Goal: Contribute content: Contribute content

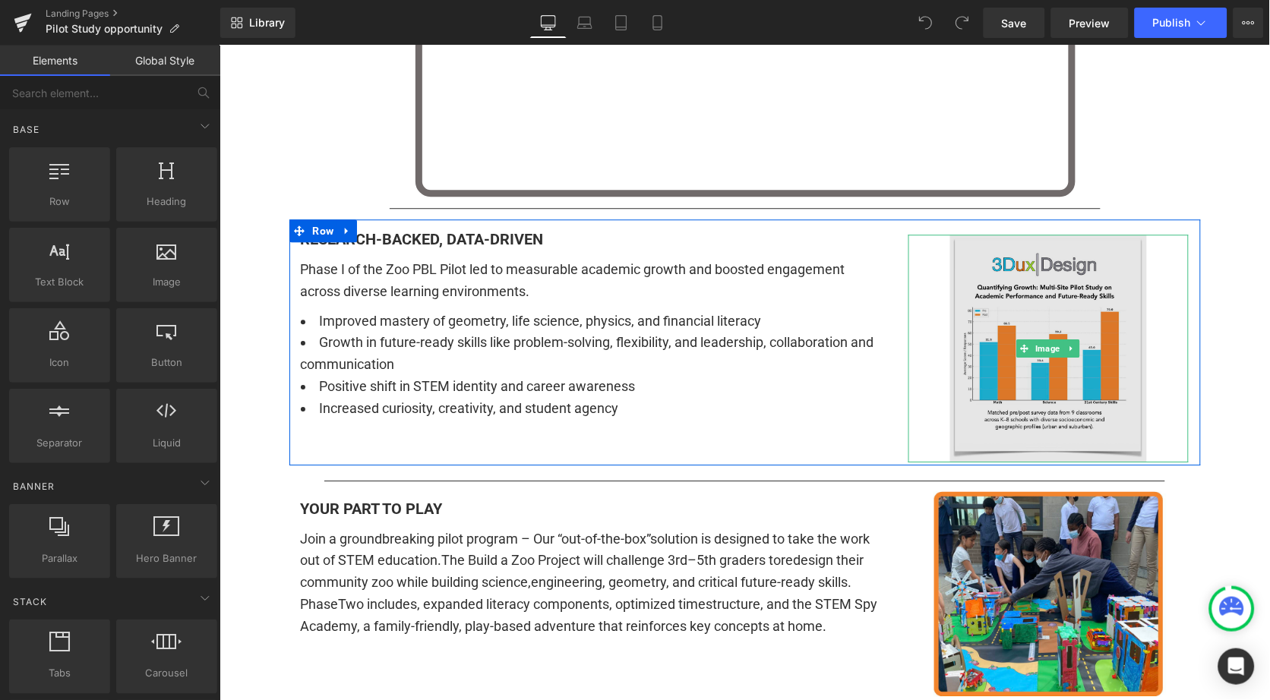
scroll to position [889, 0]
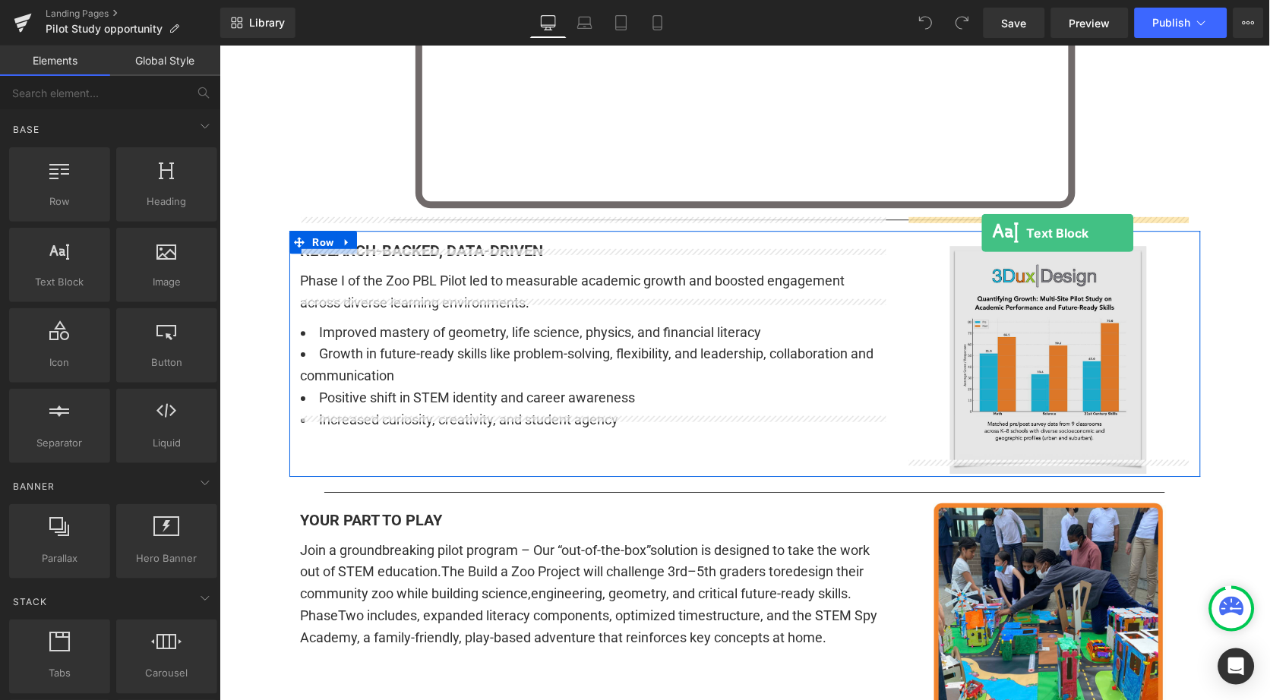
drag, startPoint x: 276, startPoint y: 306, endPoint x: 981, endPoint y: 232, distance: 708.0
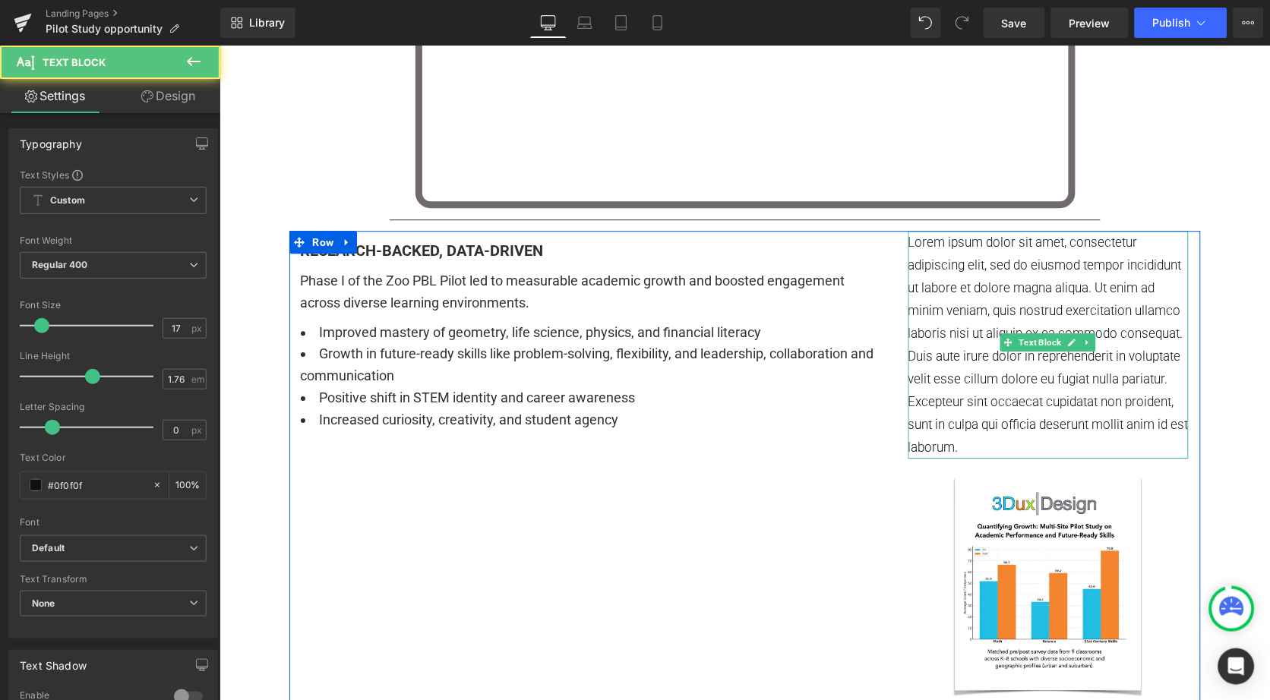
click at [980, 251] on p "Lorem ipsum dolor sit amet, consectetur adipiscing elit, sed do eiusmod tempor …" at bounding box center [1048, 344] width 281 height 228
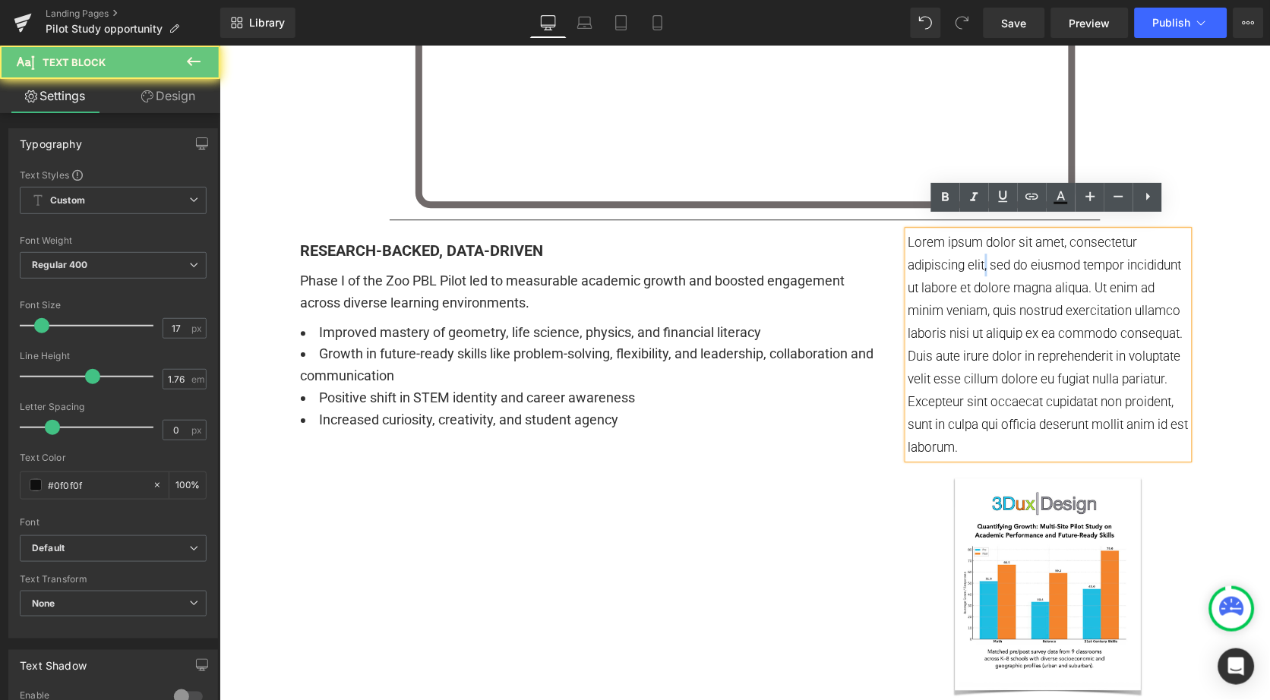
click at [980, 251] on p "Lorem ipsum dolor sit amet, consectetur adipiscing elit, sed do eiusmod tempor …" at bounding box center [1048, 344] width 281 height 228
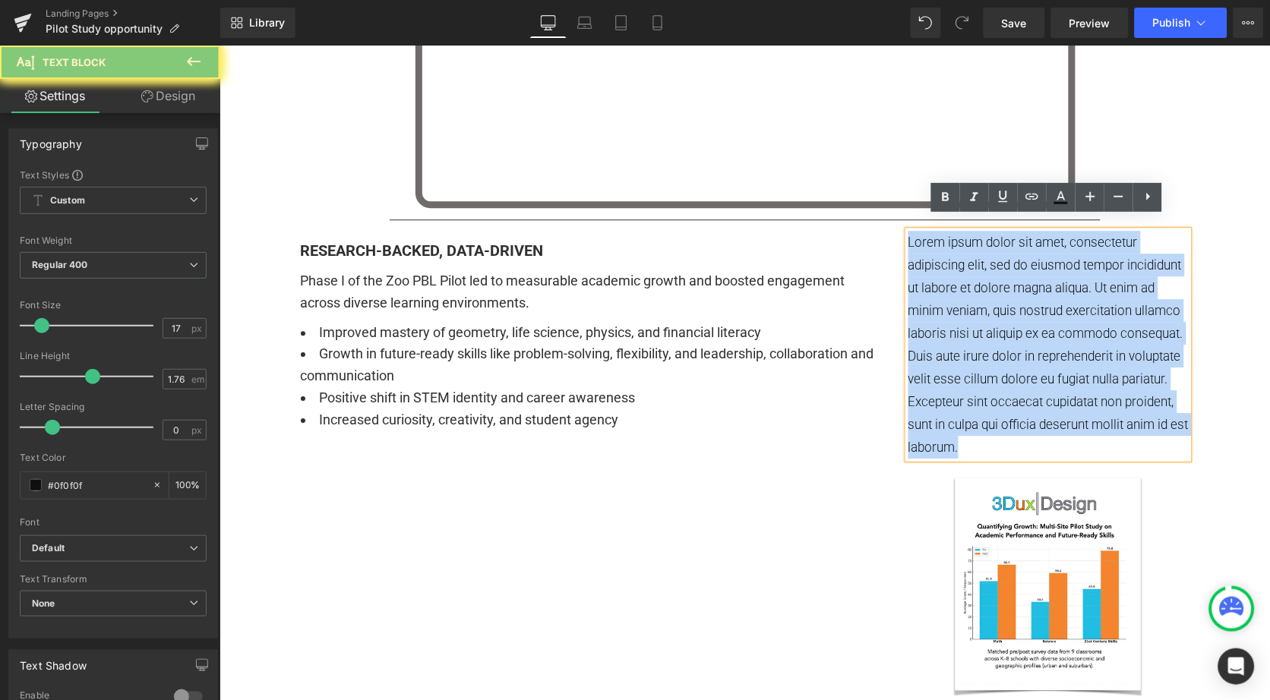
click at [980, 251] on p "Lorem ipsum dolor sit amet, consectetur adipiscing elit, sed do eiusmod tempor …" at bounding box center [1048, 344] width 281 height 228
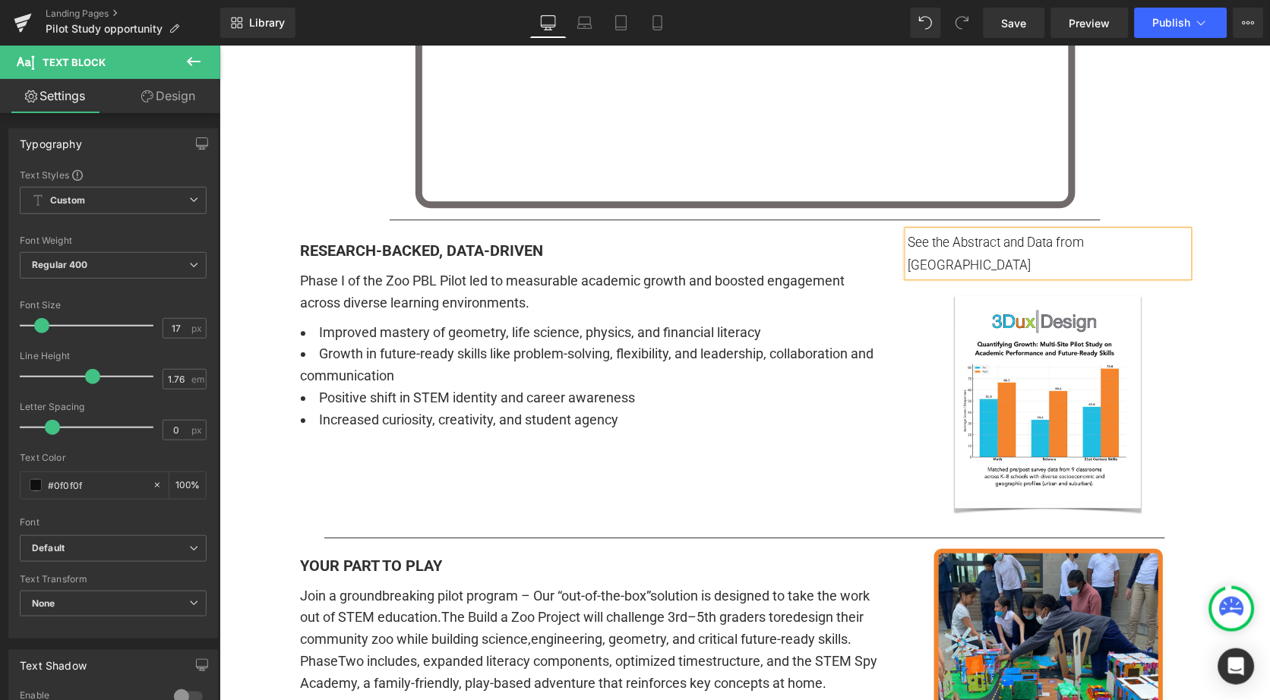
click at [997, 232] on p "See the Abstract and Data from [GEOGRAPHIC_DATA]" at bounding box center [1048, 253] width 281 height 46
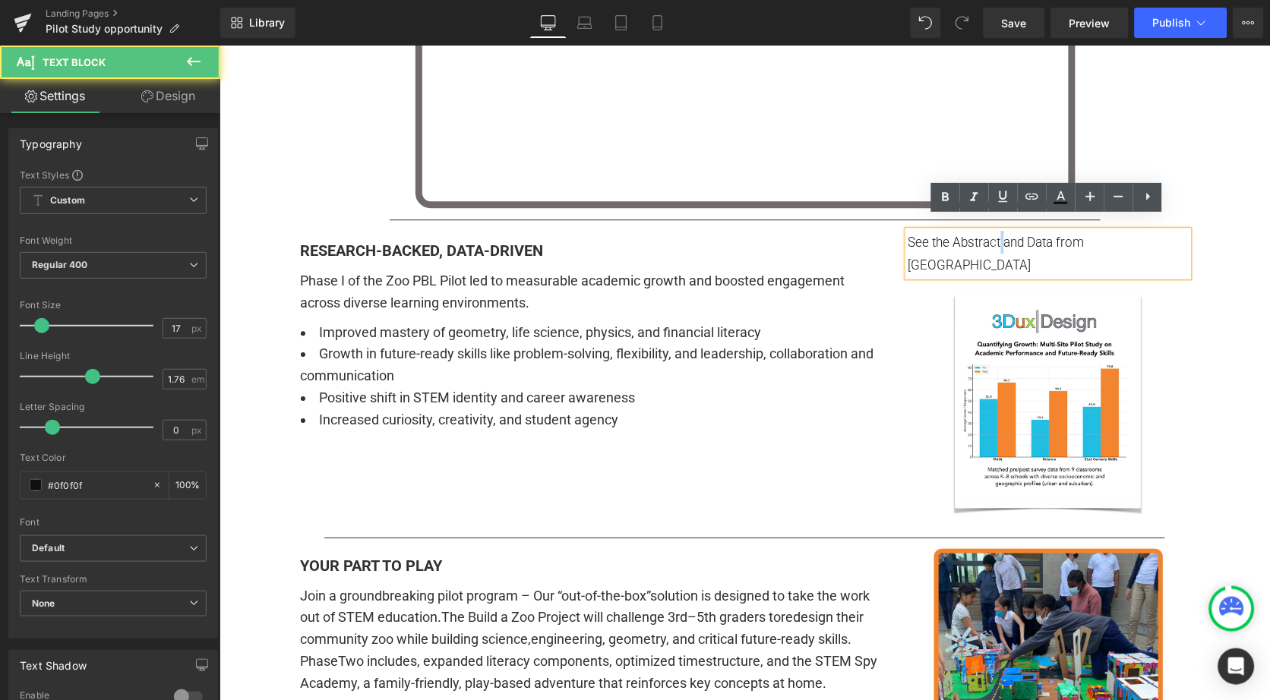
click at [997, 232] on p "See the Abstract and Data from [GEOGRAPHIC_DATA]" at bounding box center [1048, 253] width 281 height 46
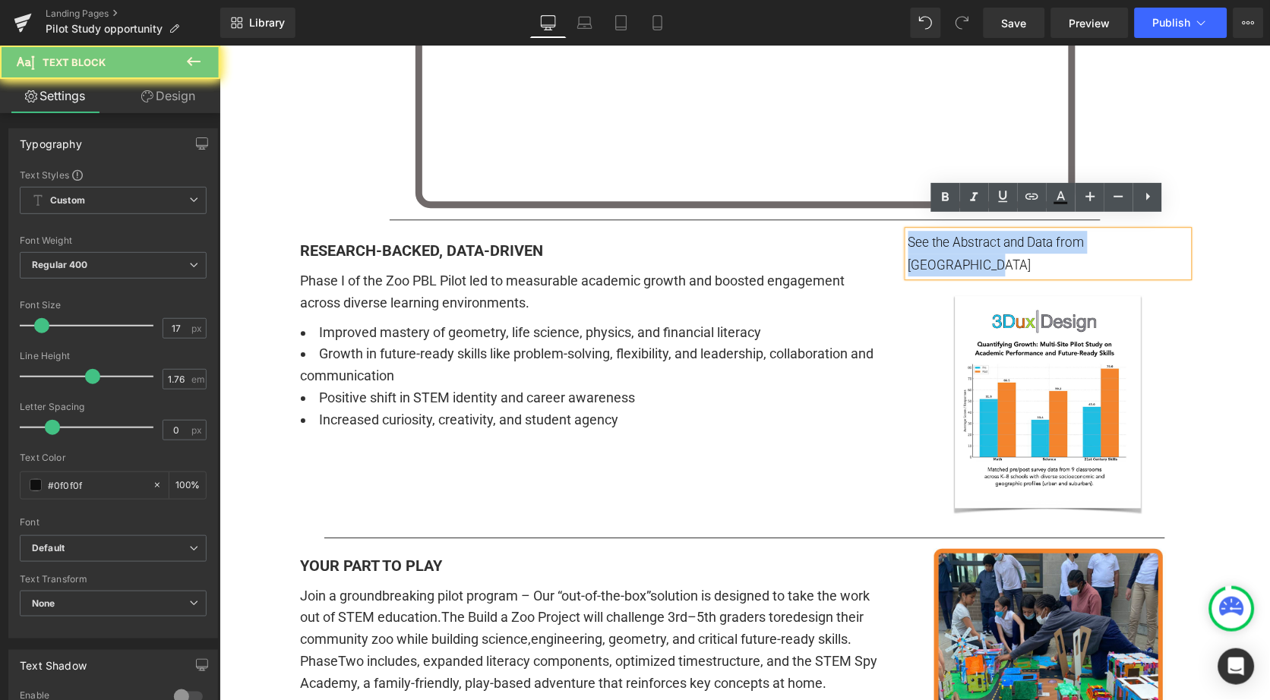
click at [997, 232] on p "See the Abstract and Data from [GEOGRAPHIC_DATA]" at bounding box center [1048, 253] width 281 height 46
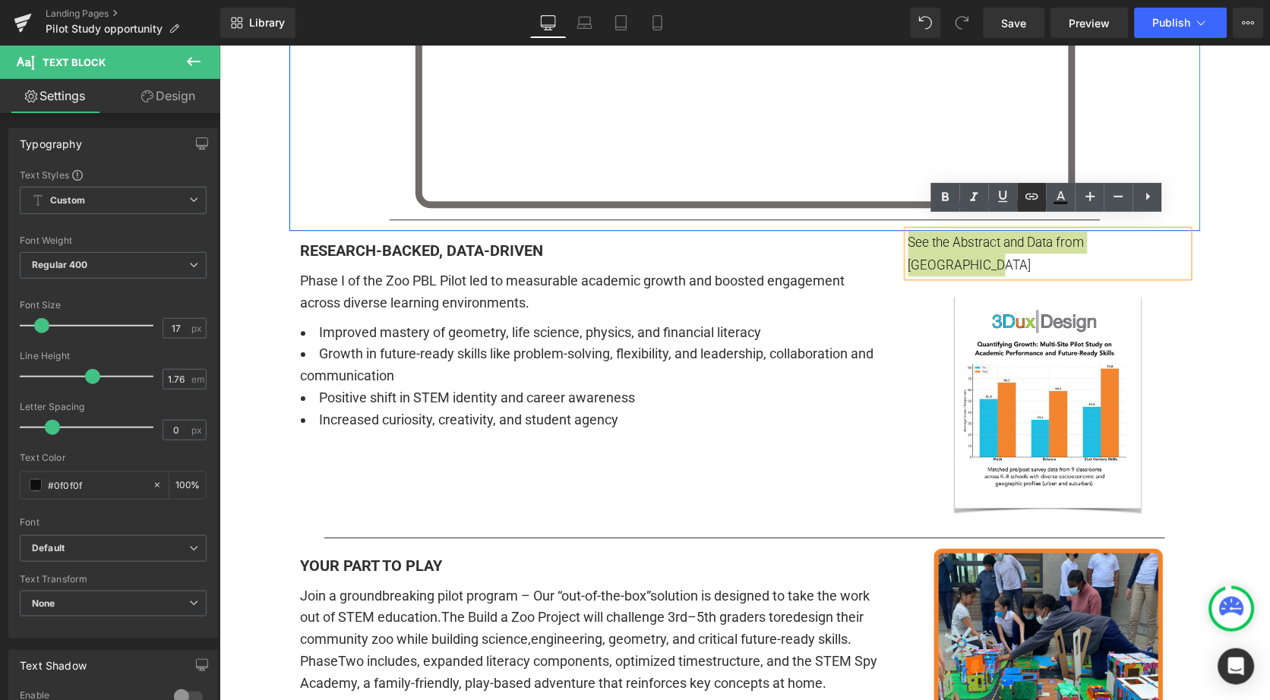
click at [1027, 191] on icon at bounding box center [1032, 197] width 18 height 18
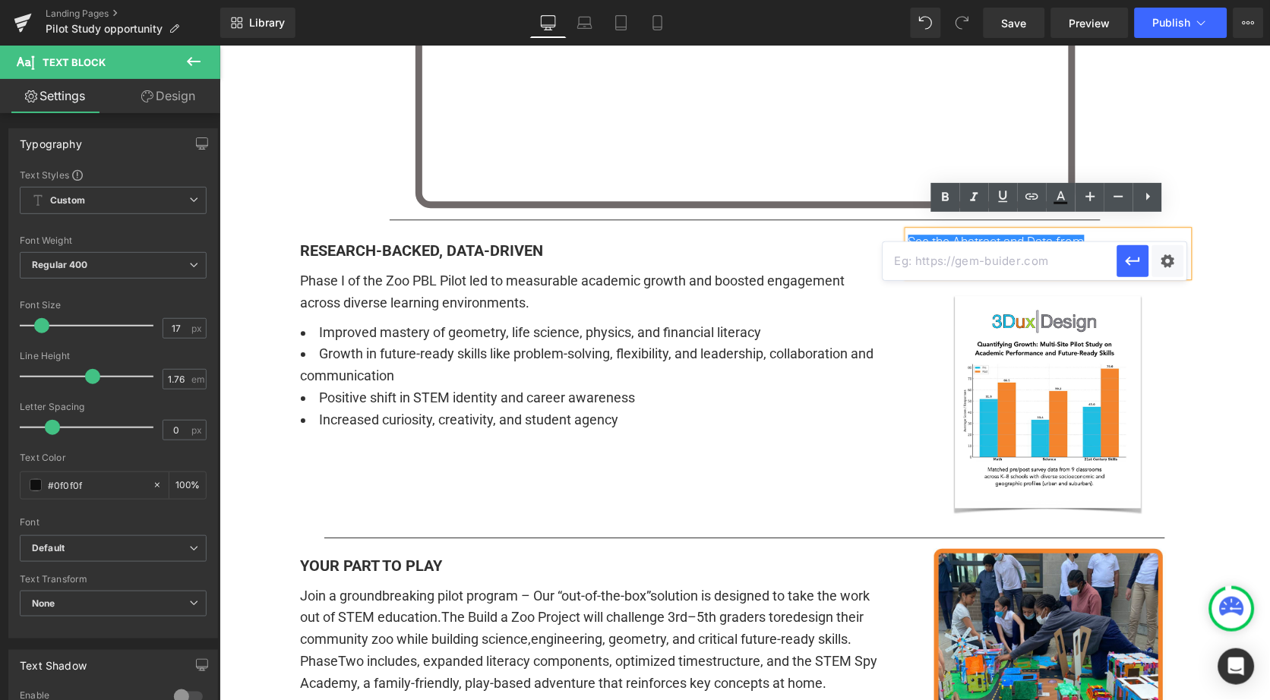
click at [985, 269] on input "text" at bounding box center [1000, 261] width 234 height 38
paste input "[URL][DOMAIN_NAME]"
type input "[URL][DOMAIN_NAME]"
click at [1164, 0] on div "Text Color Highlight Color #333333 Edit or remove link: Edit - Unlink - Cancel …" at bounding box center [635, 0] width 1270 height 0
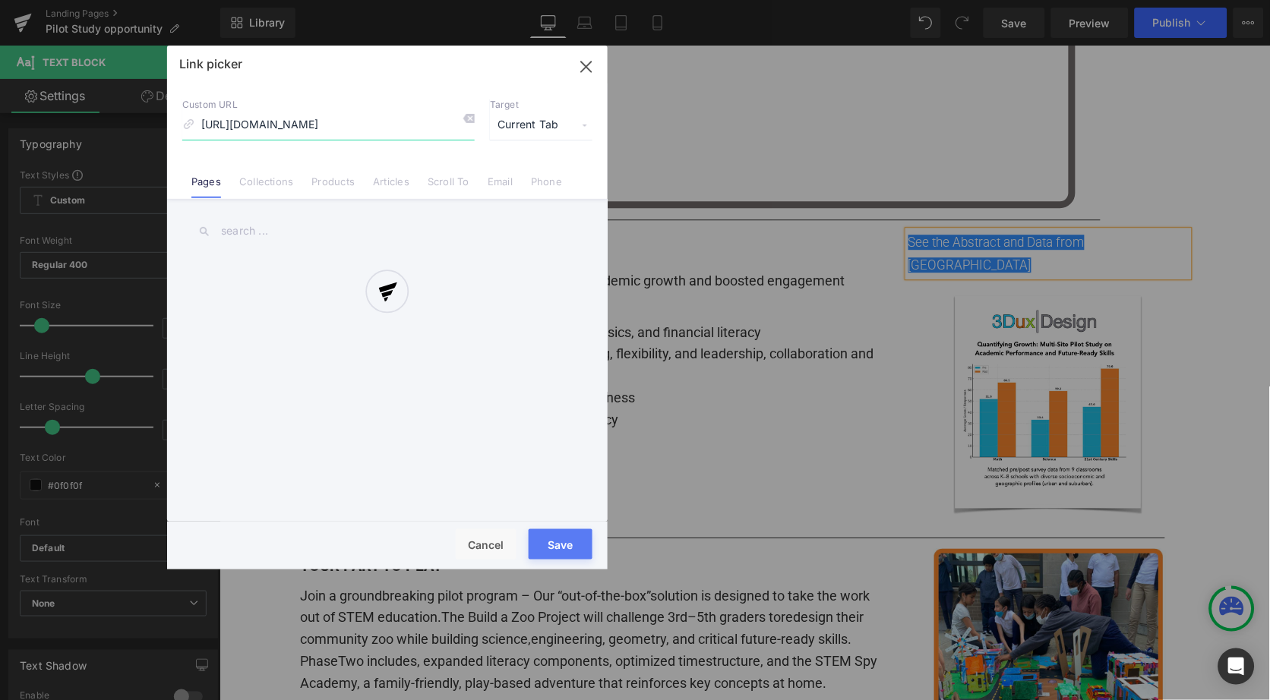
scroll to position [0, 292]
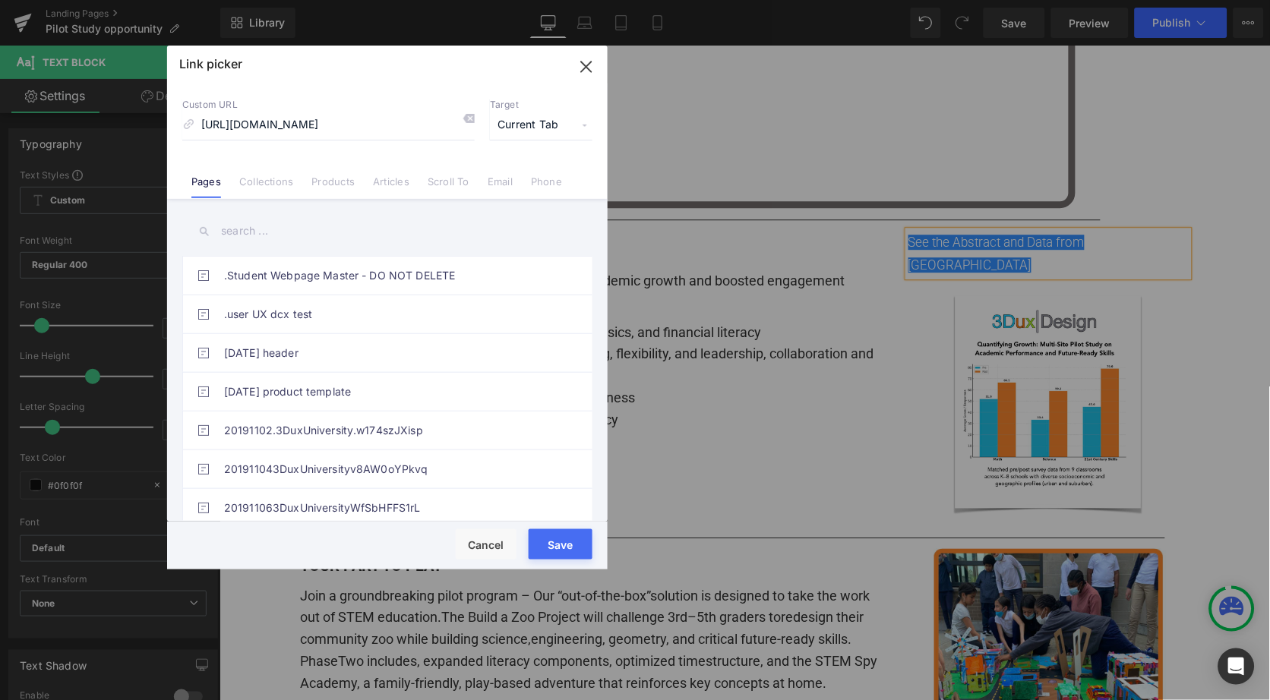
click at [529, 125] on span "Current Tab" at bounding box center [541, 125] width 103 height 29
click at [513, 175] on li "New Tab" at bounding box center [541, 179] width 118 height 27
click at [566, 542] on button "Save" at bounding box center [561, 544] width 64 height 30
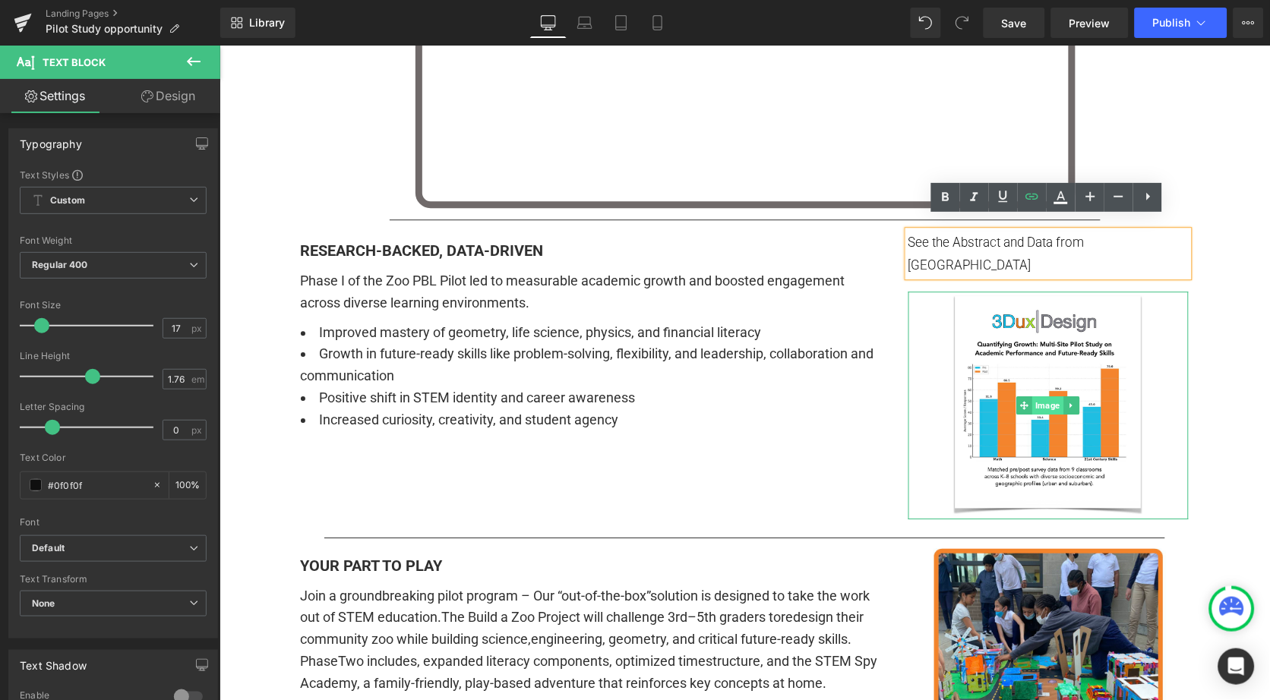
click at [1037, 396] on span "Image" at bounding box center [1047, 405] width 31 height 18
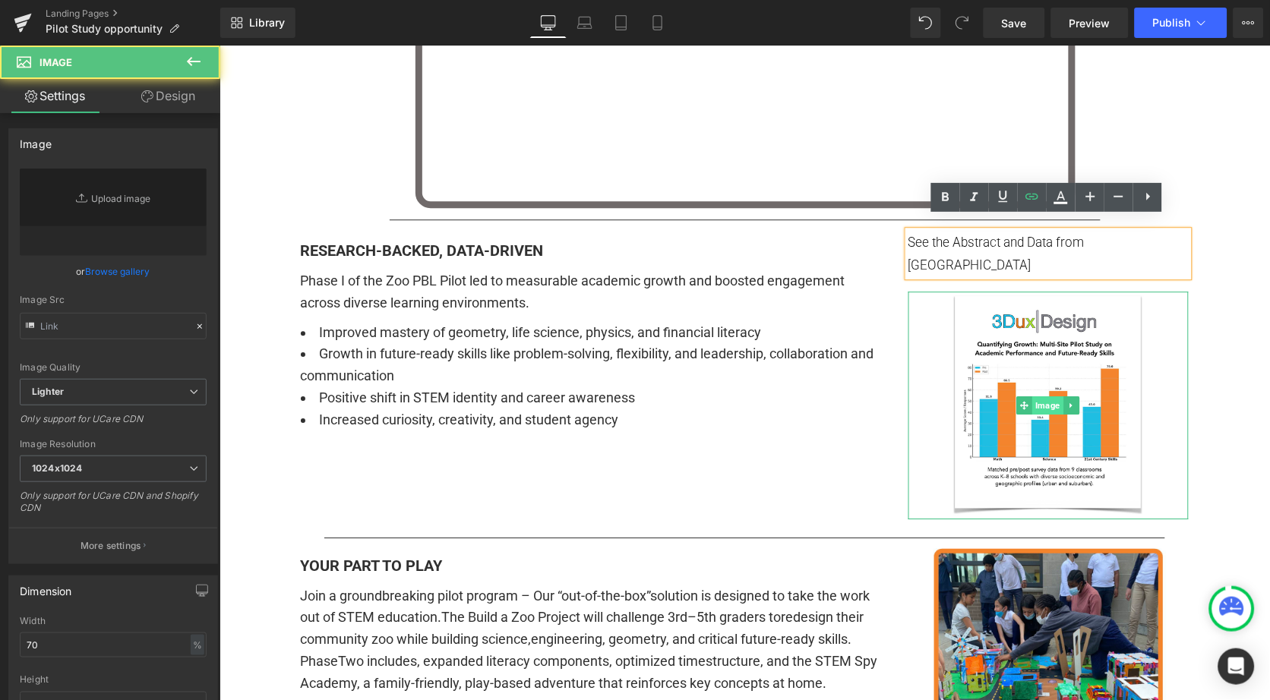
type input "[URL][DOMAIN_NAME]"
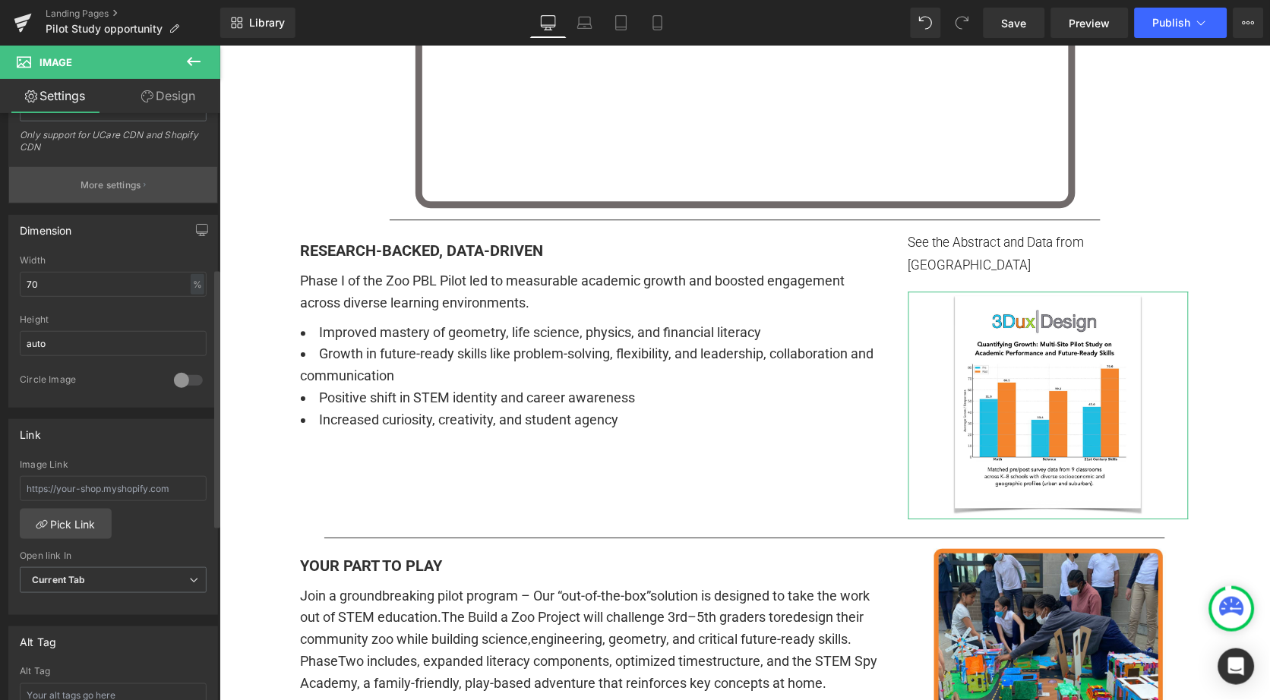
scroll to position [377, 0]
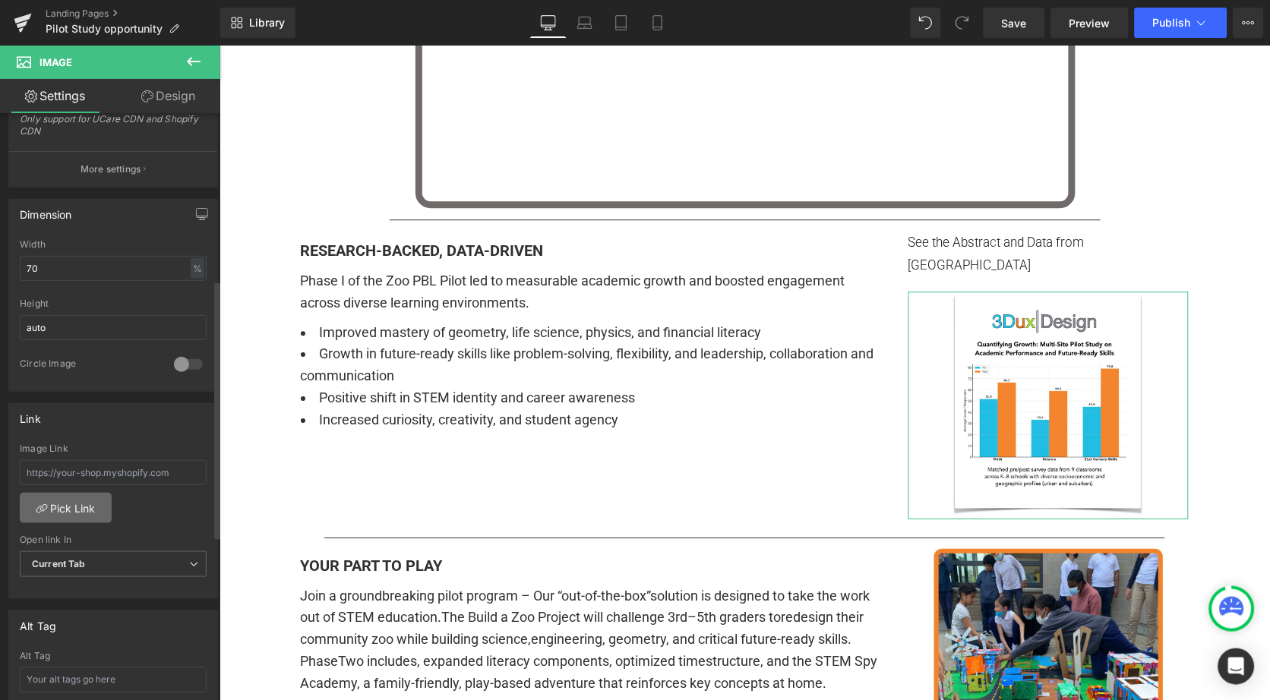
click at [65, 503] on link "Pick Link" at bounding box center [66, 508] width 92 height 30
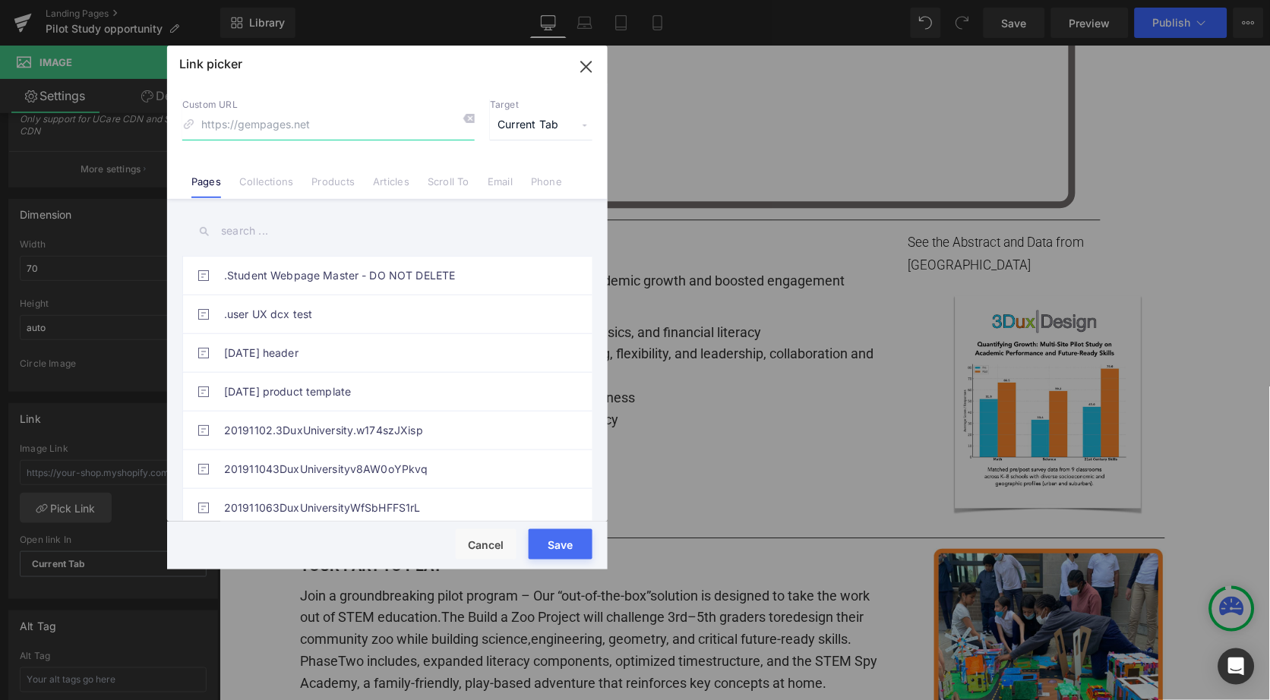
paste input "[URL][DOMAIN_NAME]"
type input "[URL][DOMAIN_NAME]"
click at [514, 118] on span "Current Tab" at bounding box center [541, 125] width 103 height 29
click at [510, 175] on li "New Tab" at bounding box center [541, 179] width 118 height 27
click at [558, 533] on button "Save" at bounding box center [561, 544] width 64 height 30
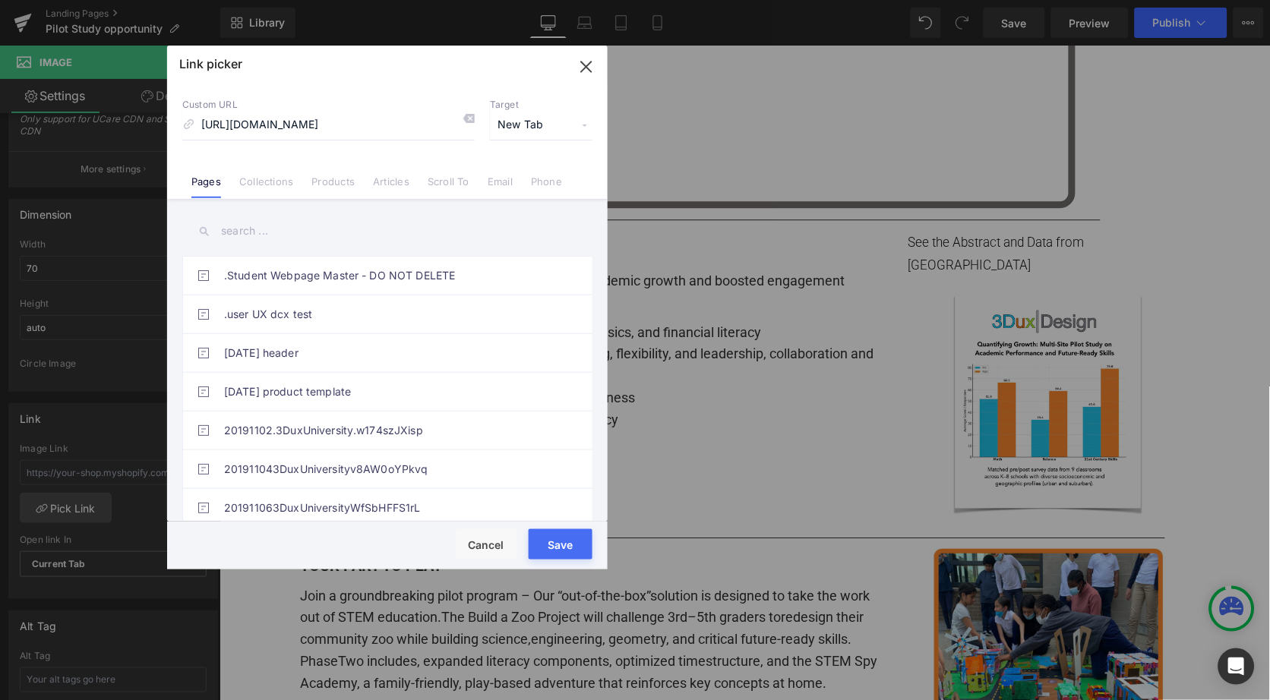
type input "[URL][DOMAIN_NAME]"
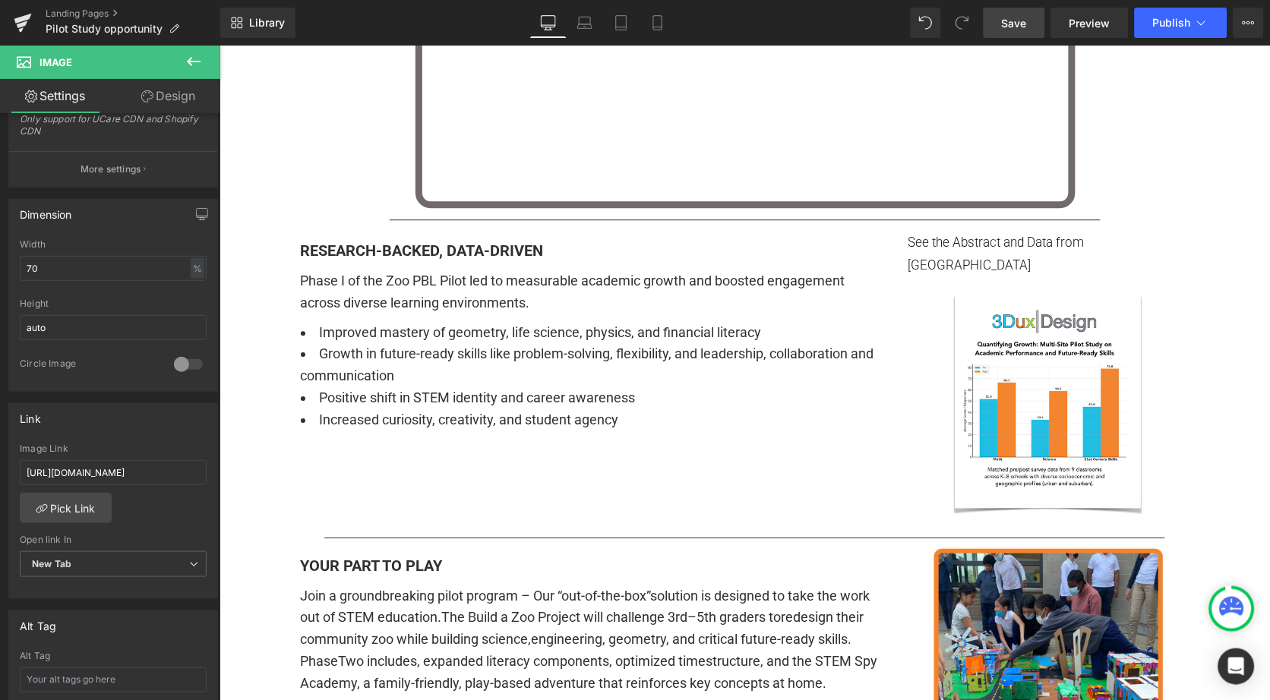
click at [1019, 22] on span "Save" at bounding box center [1014, 23] width 25 height 16
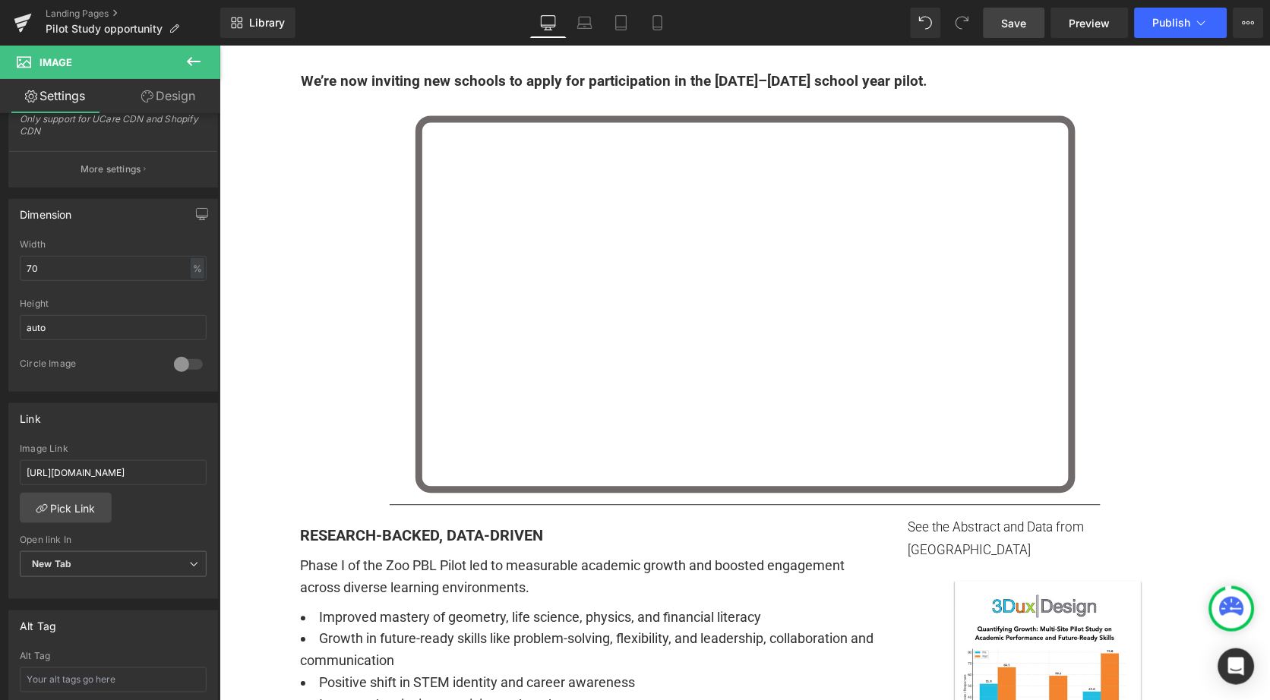
scroll to position [602, 0]
click at [1181, 33] on button "Publish" at bounding box center [1181, 23] width 93 height 30
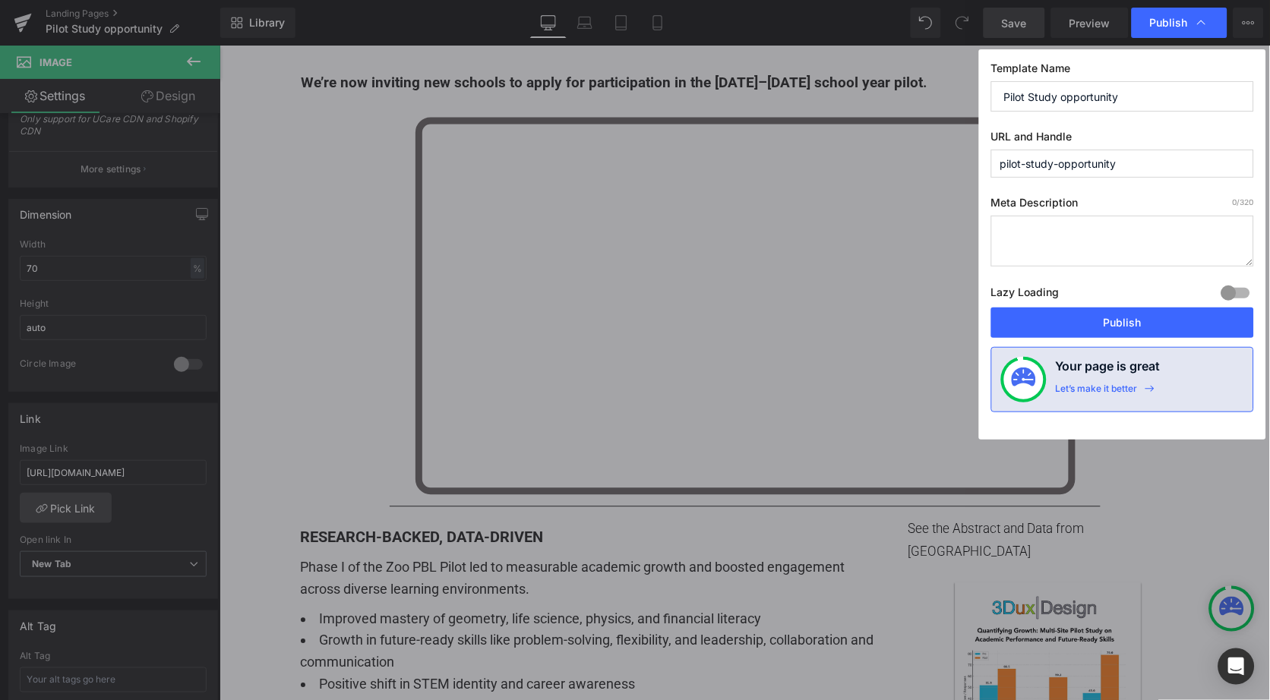
click at [1067, 229] on textarea at bounding box center [1122, 241] width 263 height 51
drag, startPoint x: 1010, startPoint y: 235, endPoint x: 999, endPoint y: 235, distance: 11.4
click at [999, 235] on textarea "want to join a pilot STEM study for k5 learners in your school or program? Appl…" at bounding box center [1122, 241] width 263 height 51
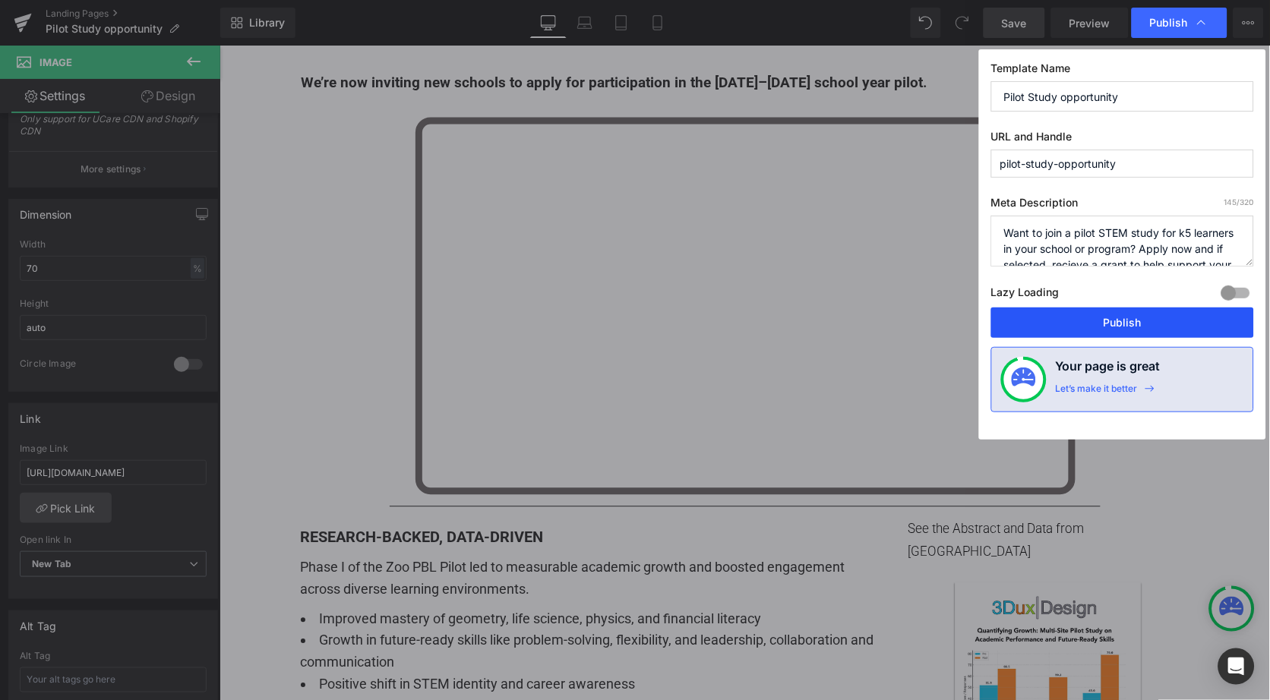
type textarea "Want to join a pilot STEM study for k5 learners in your school or program? Appl…"
click at [1111, 316] on button "Publish" at bounding box center [1122, 323] width 263 height 30
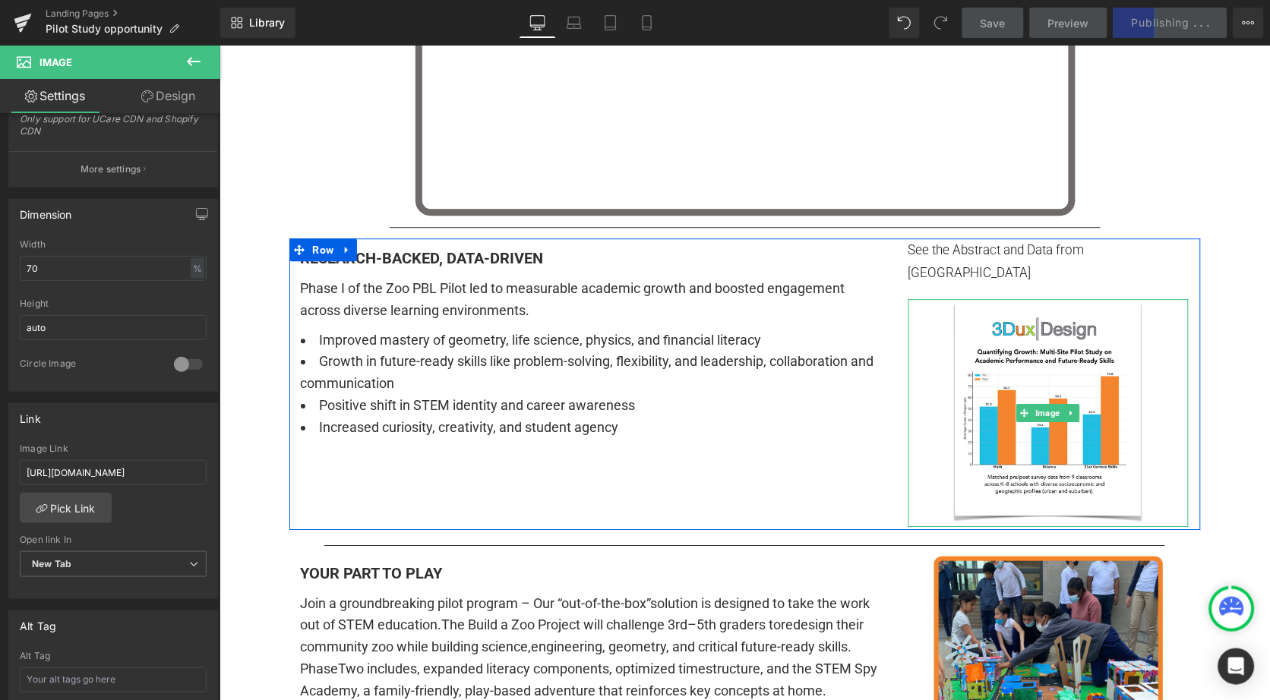
scroll to position [890, 0]
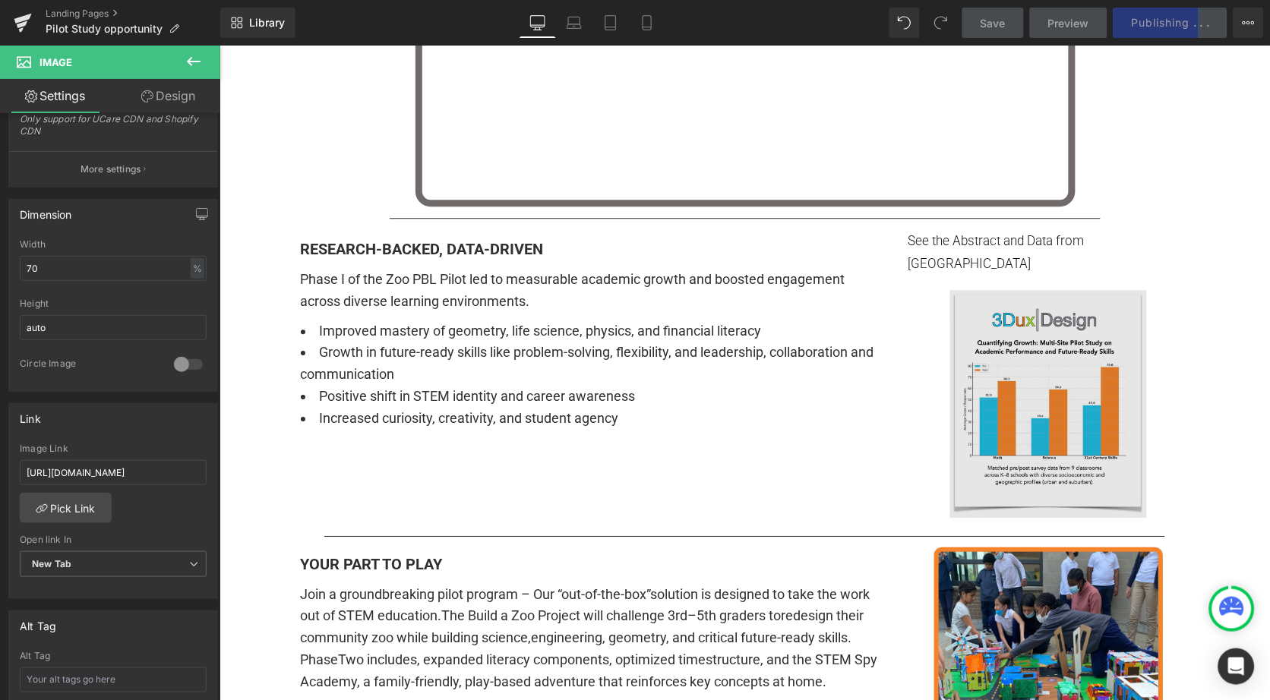
click at [1068, 400] on img at bounding box center [1047, 403] width 197 height 228
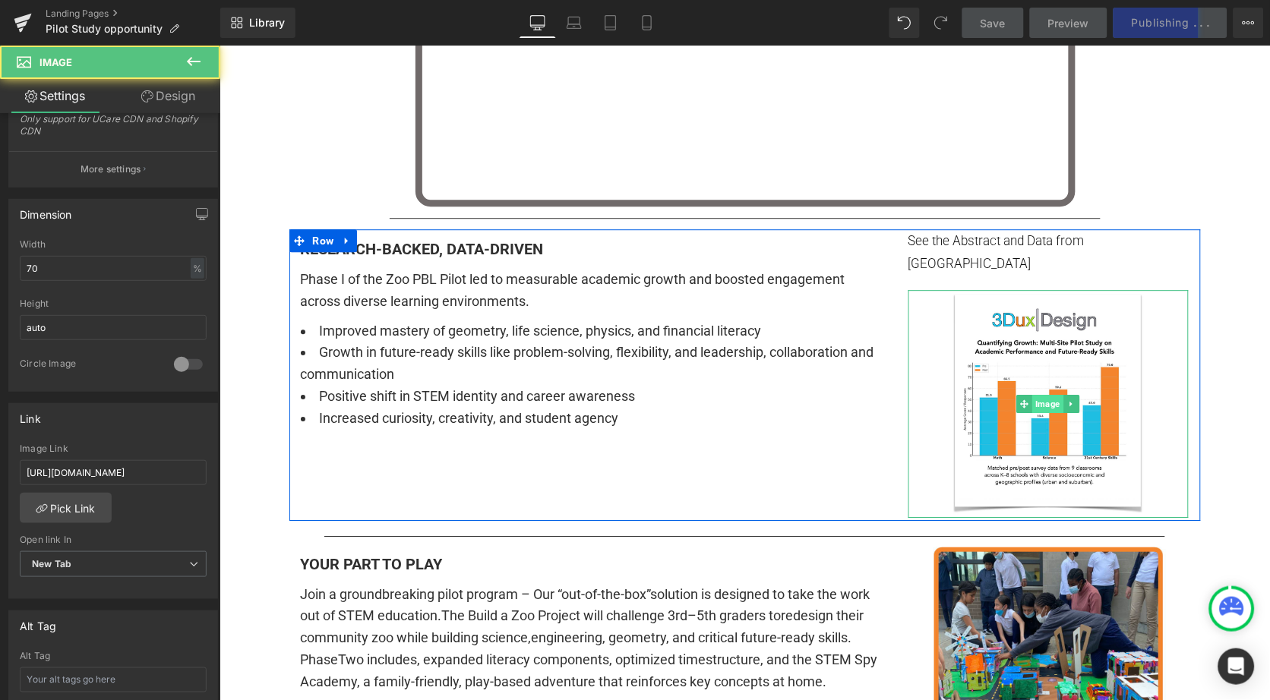
click at [1040, 394] on span "Image" at bounding box center [1047, 403] width 31 height 18
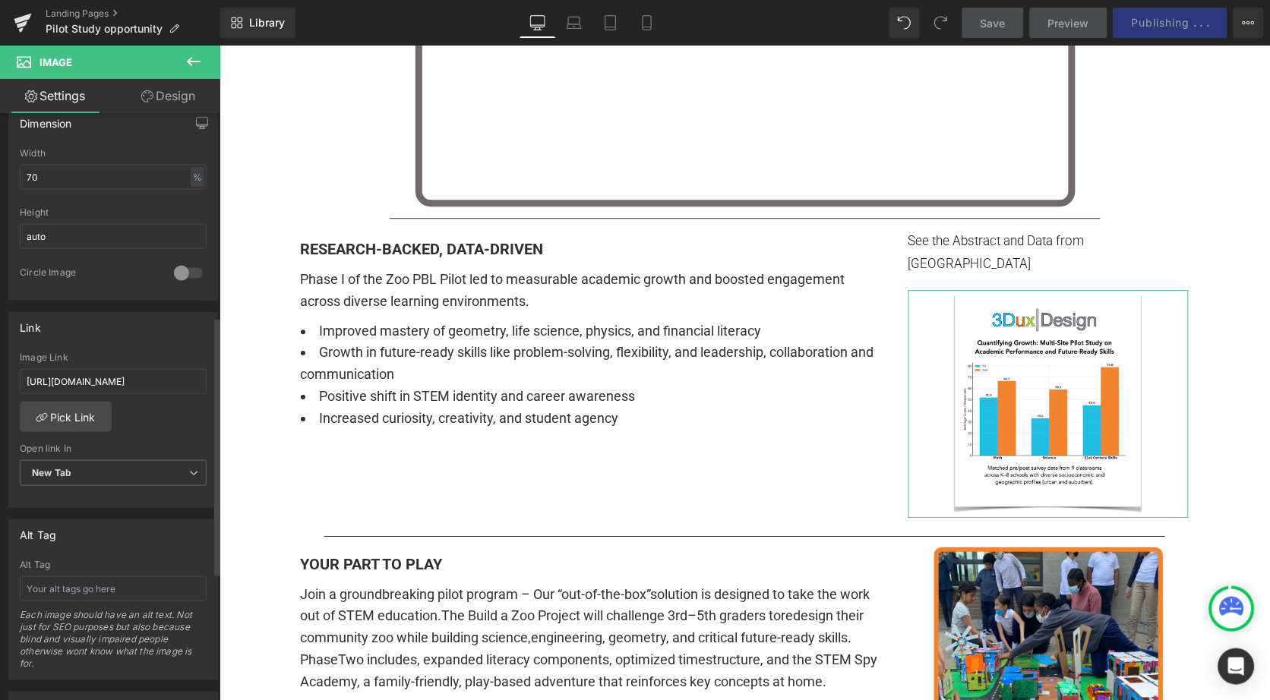
scroll to position [476, 0]
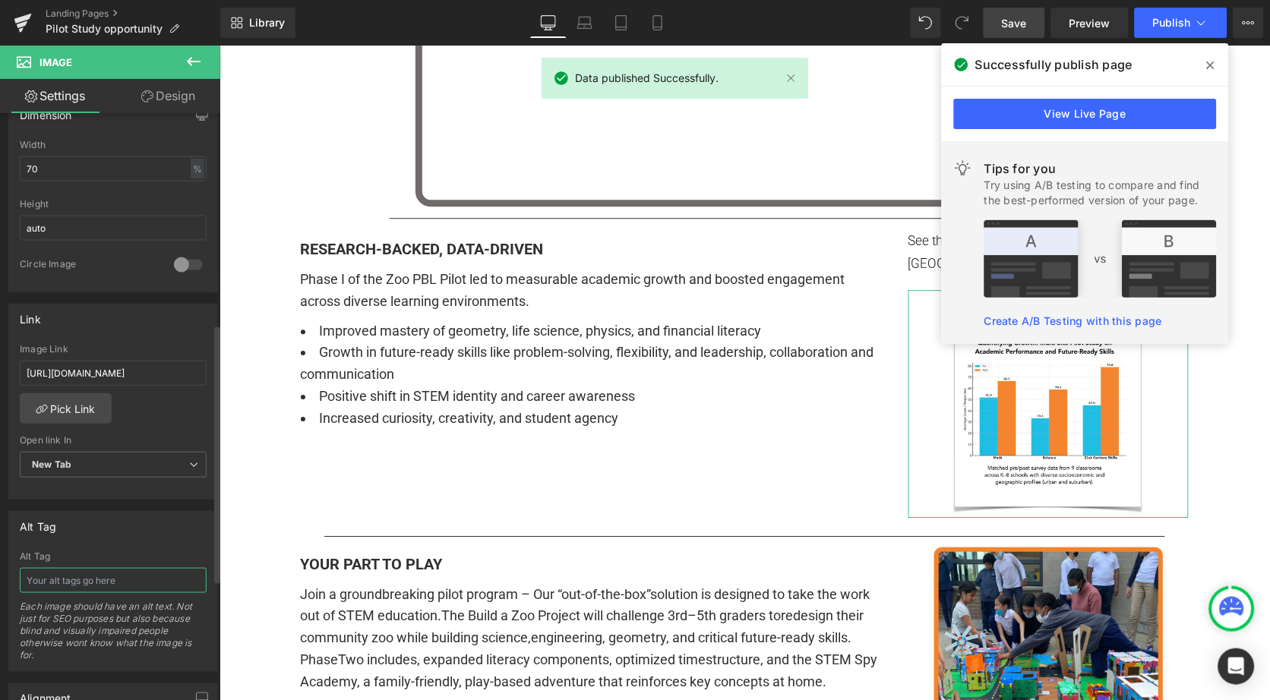
click at [77, 568] on input "text" at bounding box center [113, 580] width 187 height 25
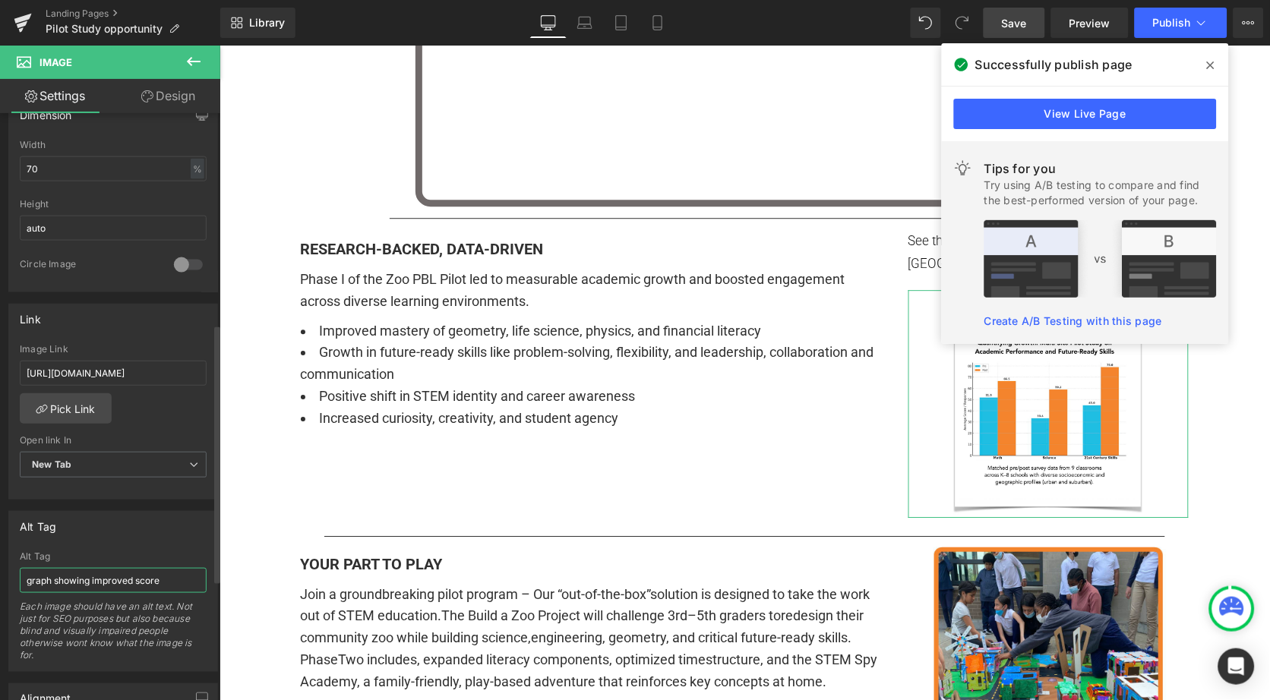
type input "graph showing improved scores"
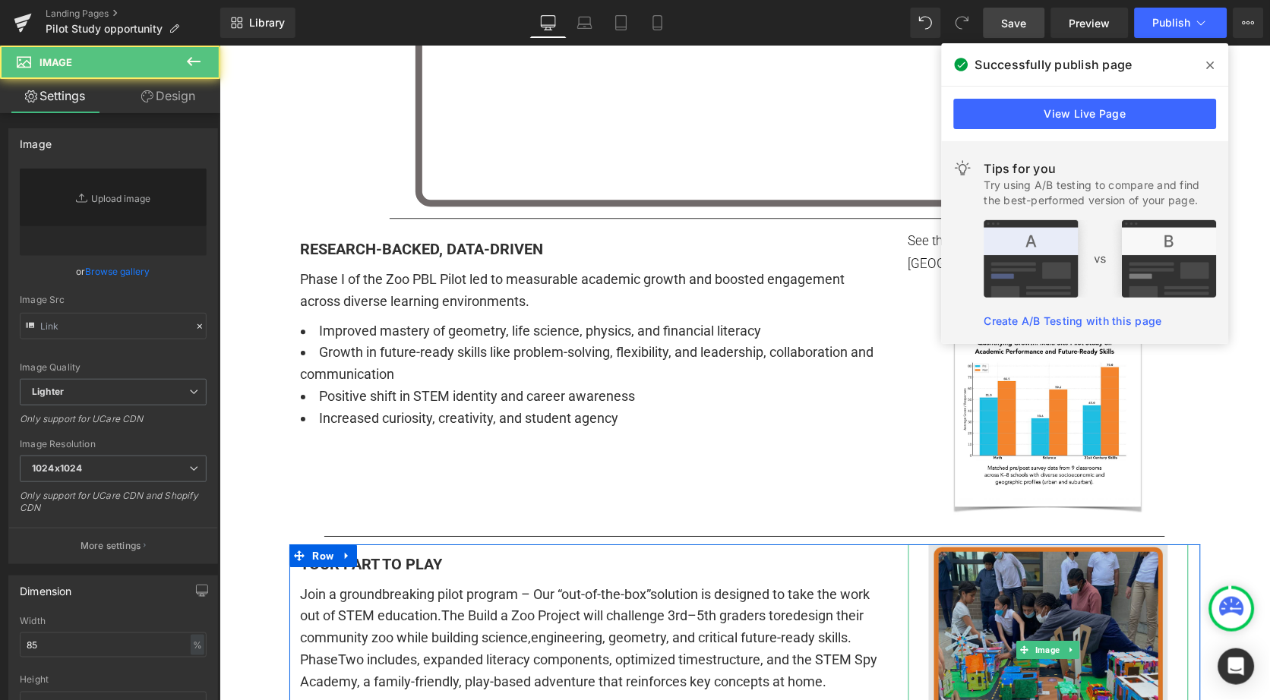
type input "[URL][DOMAIN_NAME]"
click at [996, 588] on img at bounding box center [1047, 649] width 239 height 211
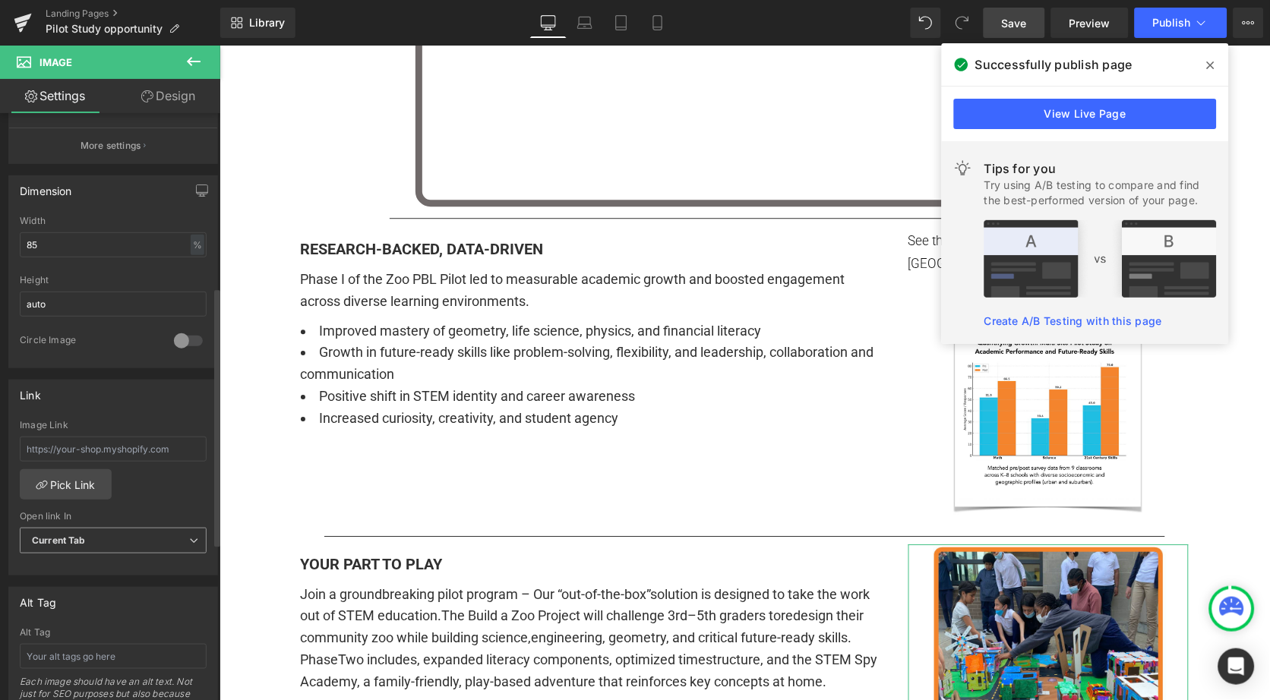
scroll to position [447, 0]
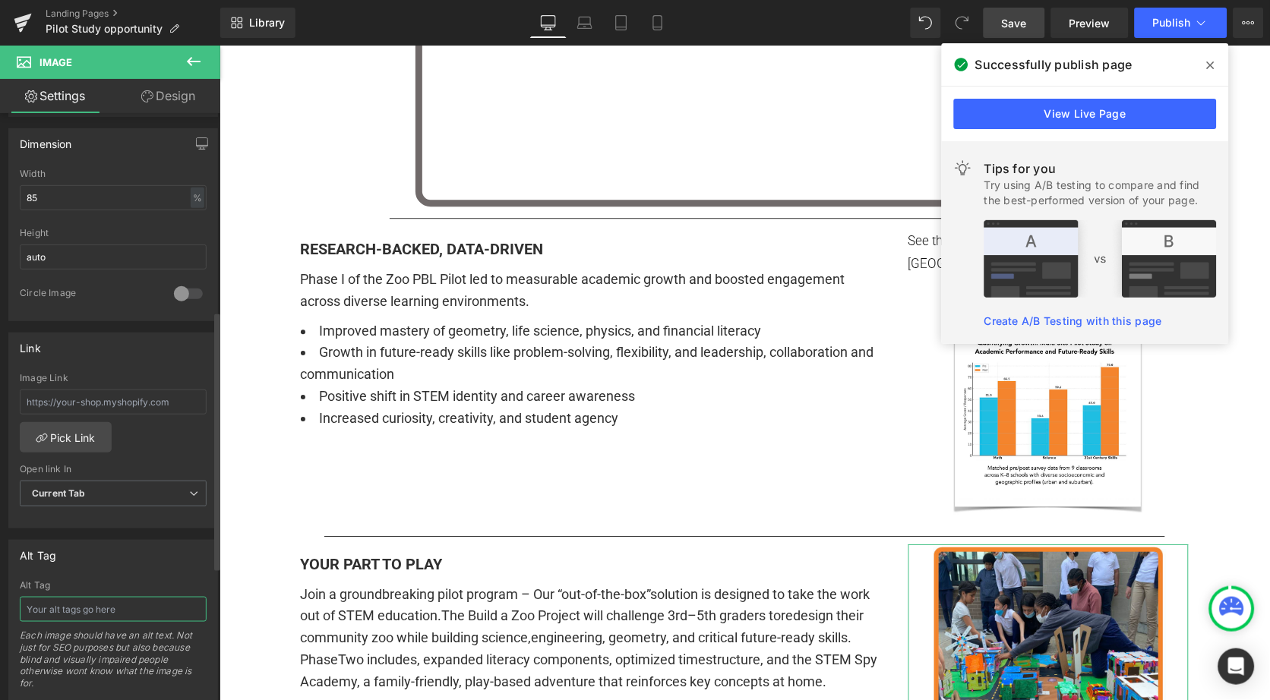
click at [62, 603] on input "text" at bounding box center [113, 609] width 187 height 25
type input "children building"
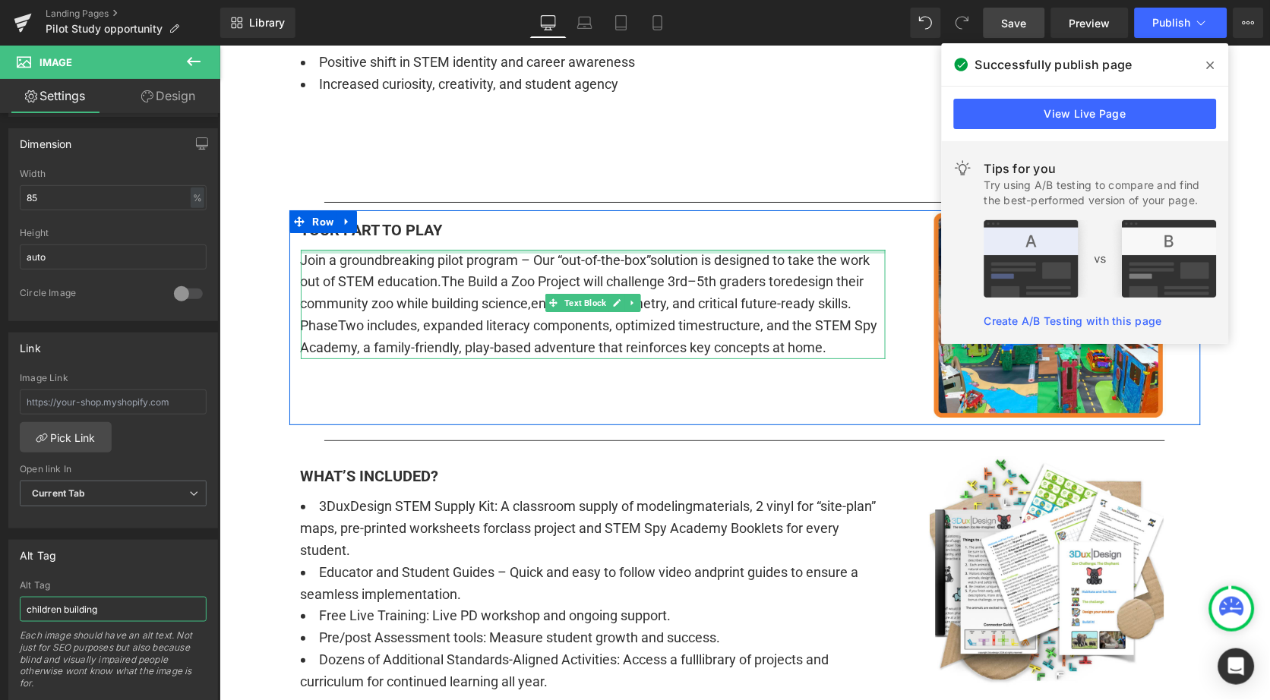
scroll to position [1297, 0]
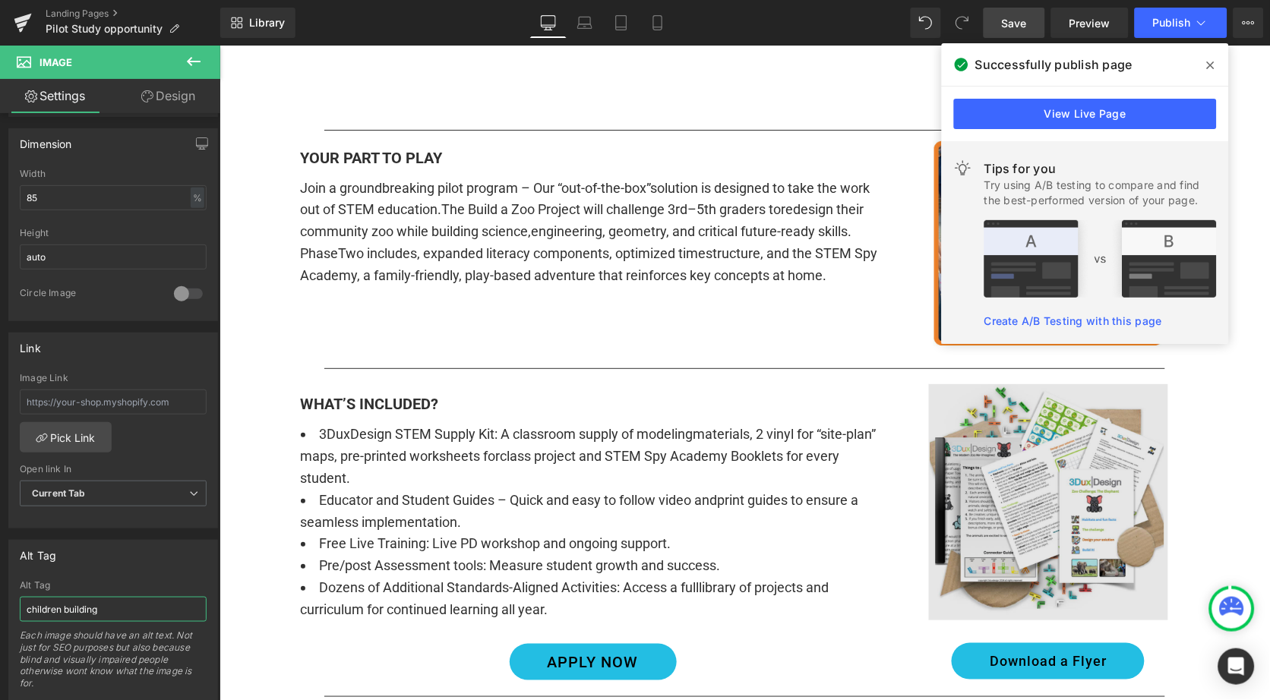
click at [1016, 471] on div "Image" at bounding box center [1048, 502] width 281 height 236
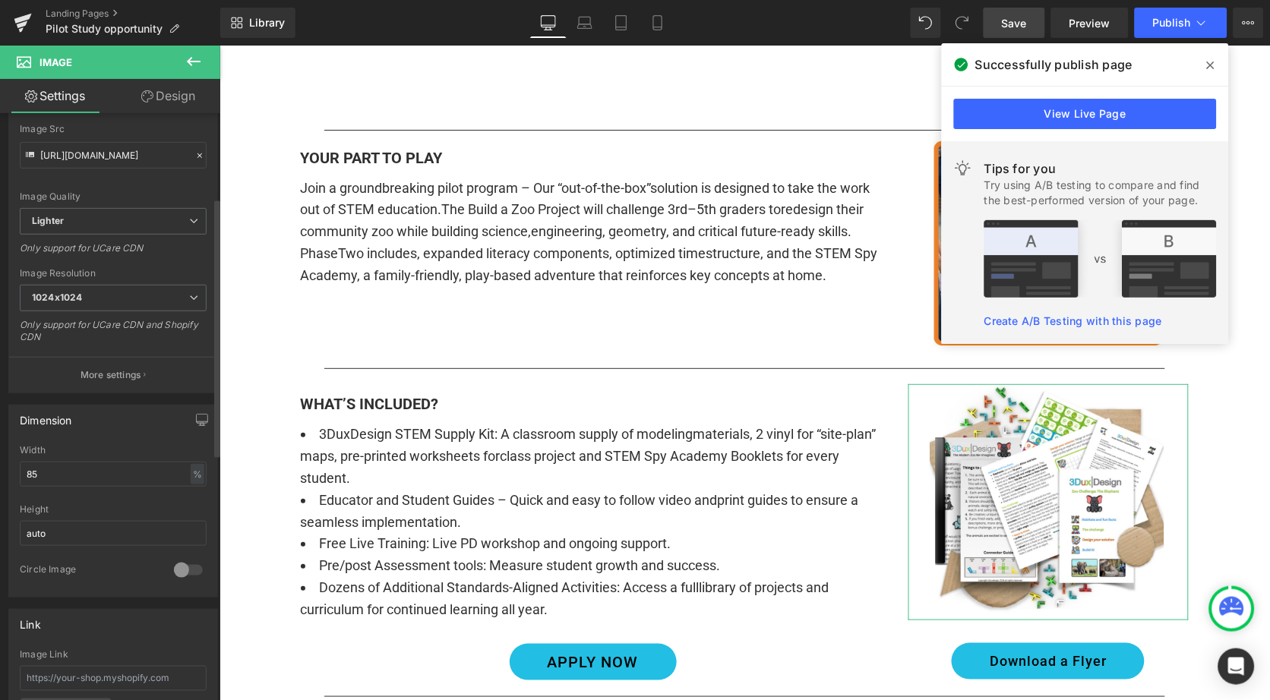
scroll to position [195, 0]
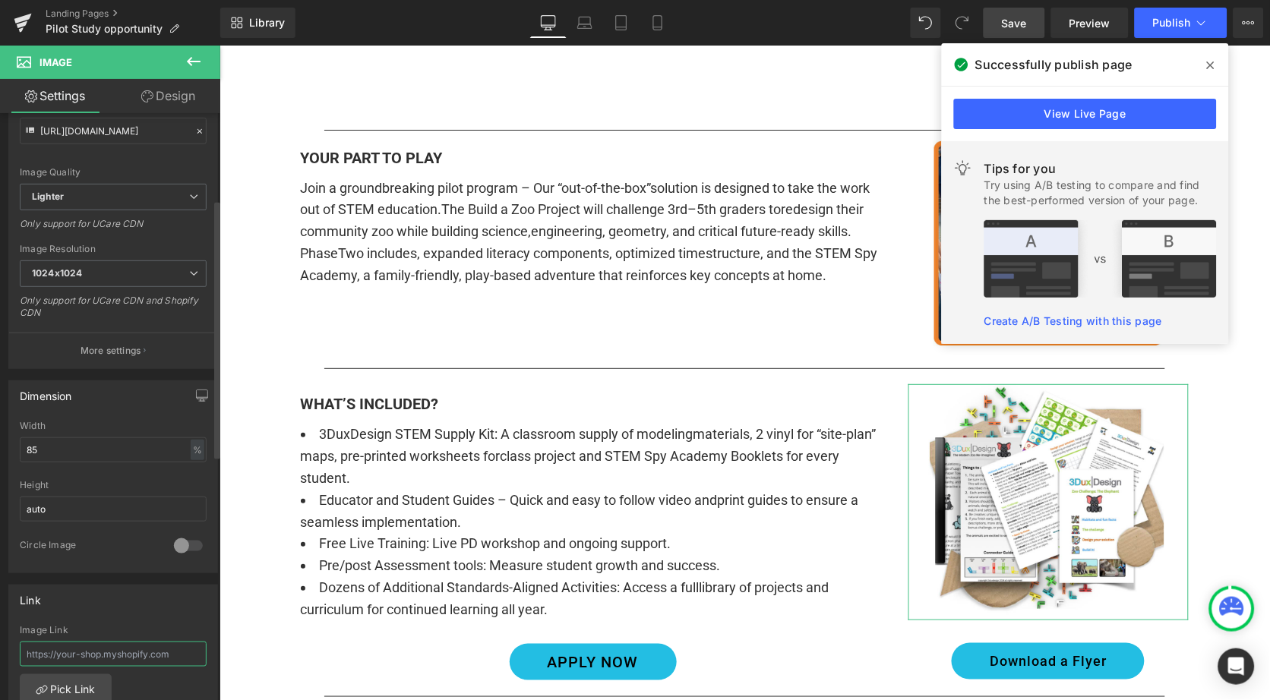
click at [53, 642] on input "text" at bounding box center [113, 654] width 187 height 25
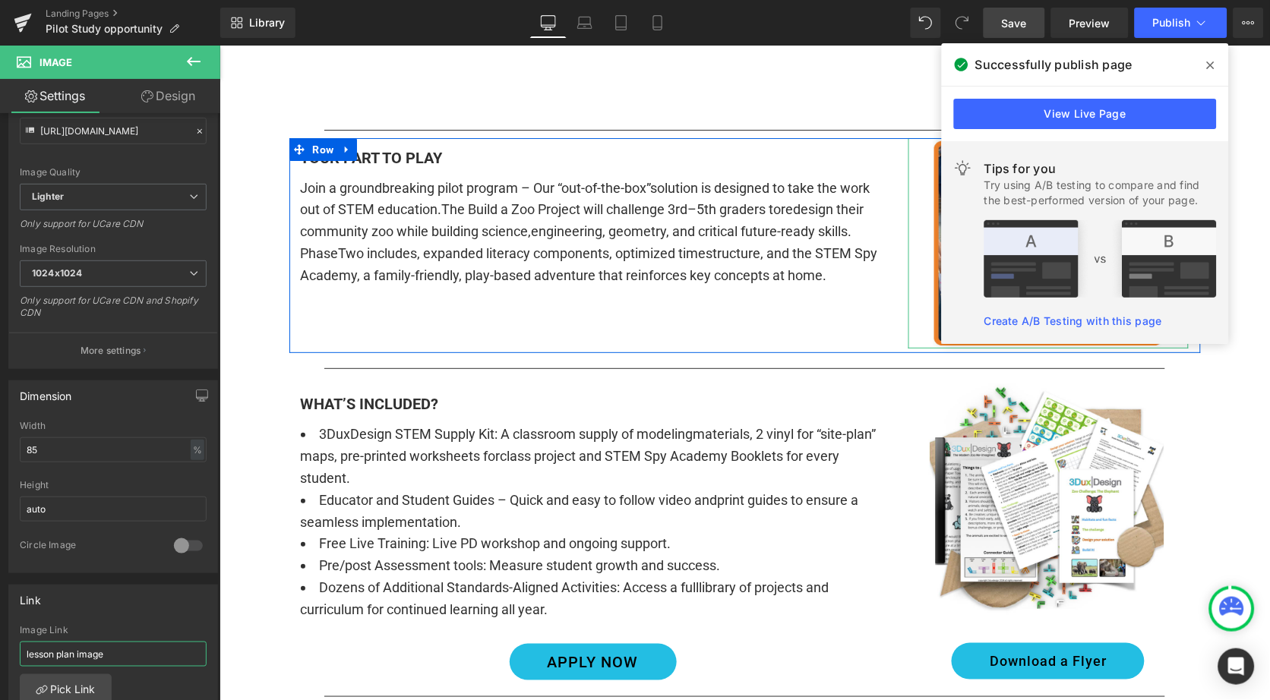
type input "lesson plan image"
click at [1009, 24] on span "Save" at bounding box center [1014, 23] width 25 height 16
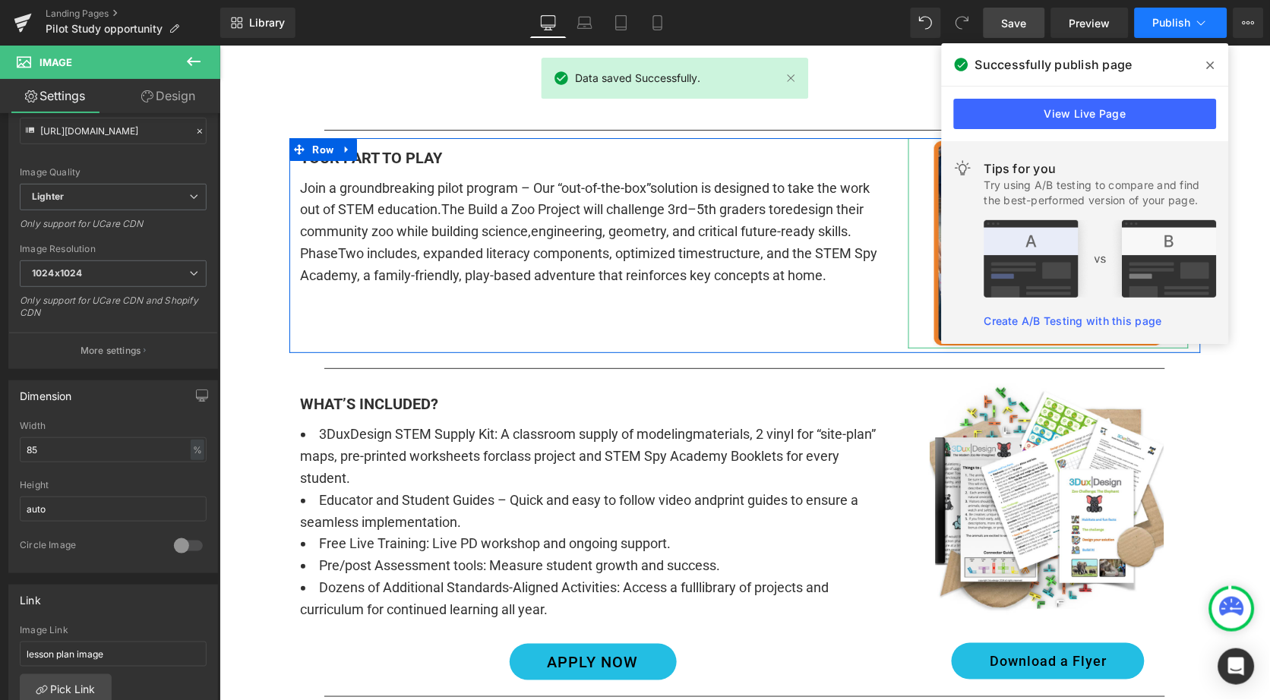
click at [1171, 24] on span "Publish" at bounding box center [1172, 23] width 38 height 12
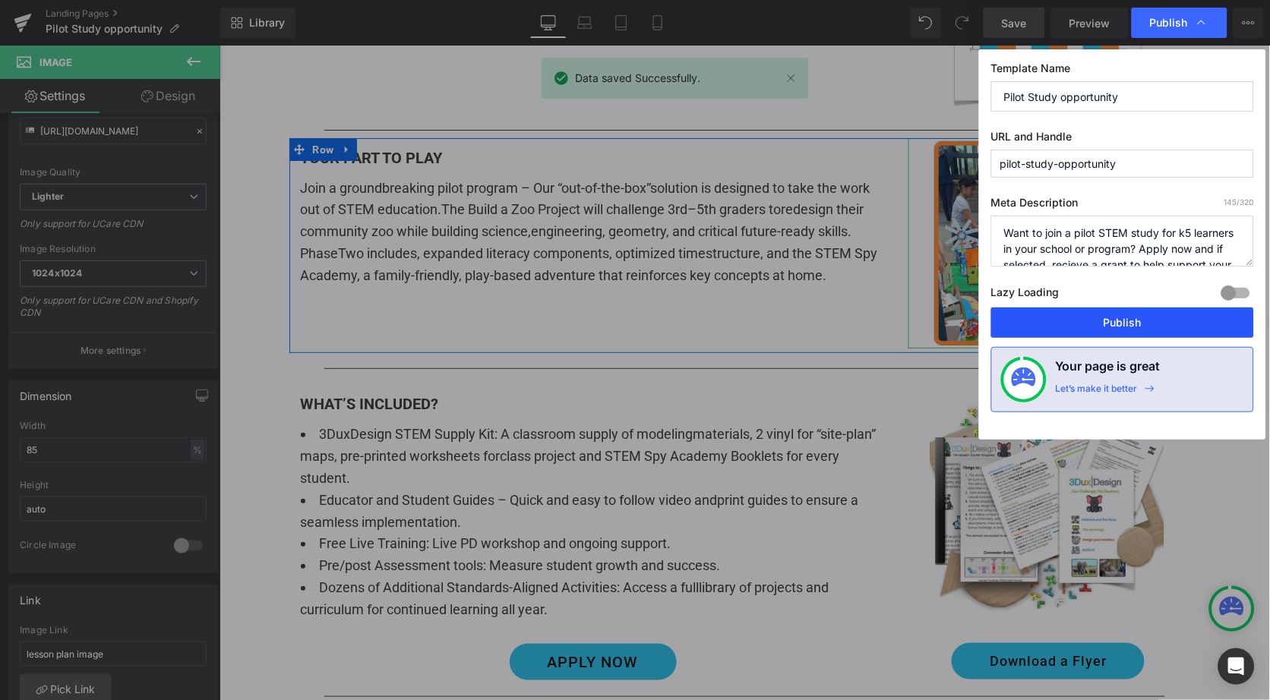
click at [1097, 324] on button "Publish" at bounding box center [1122, 323] width 263 height 30
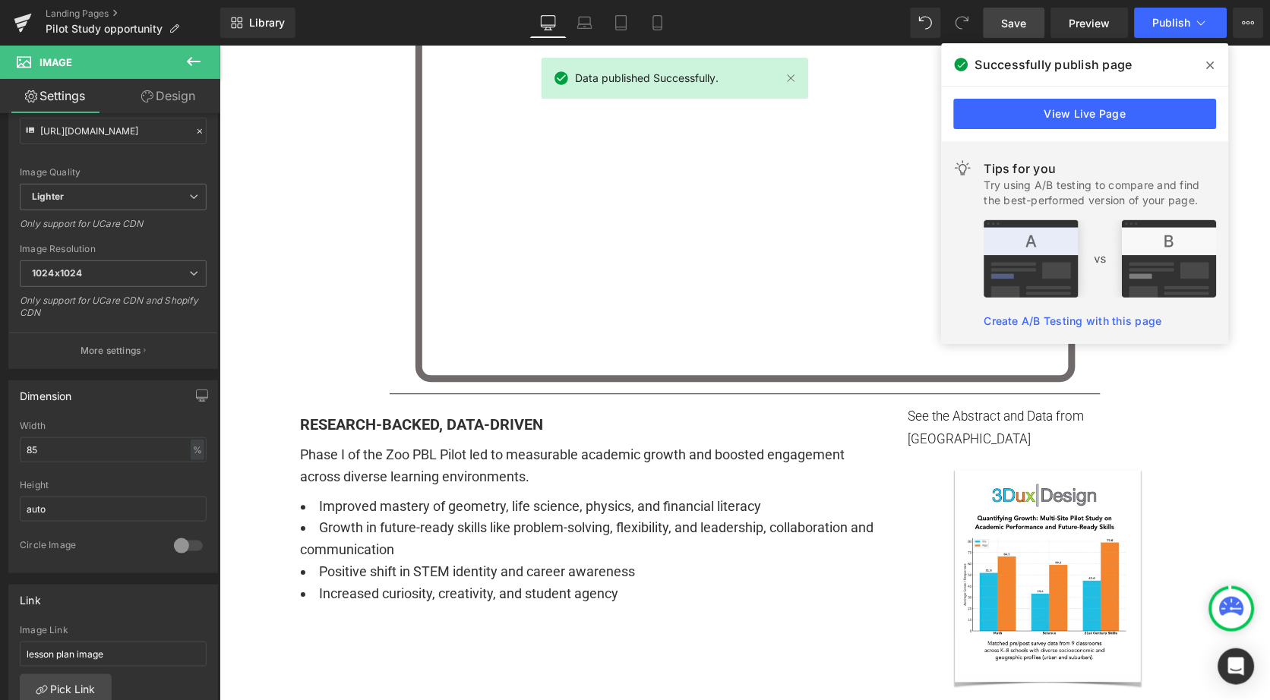
scroll to position [411, 0]
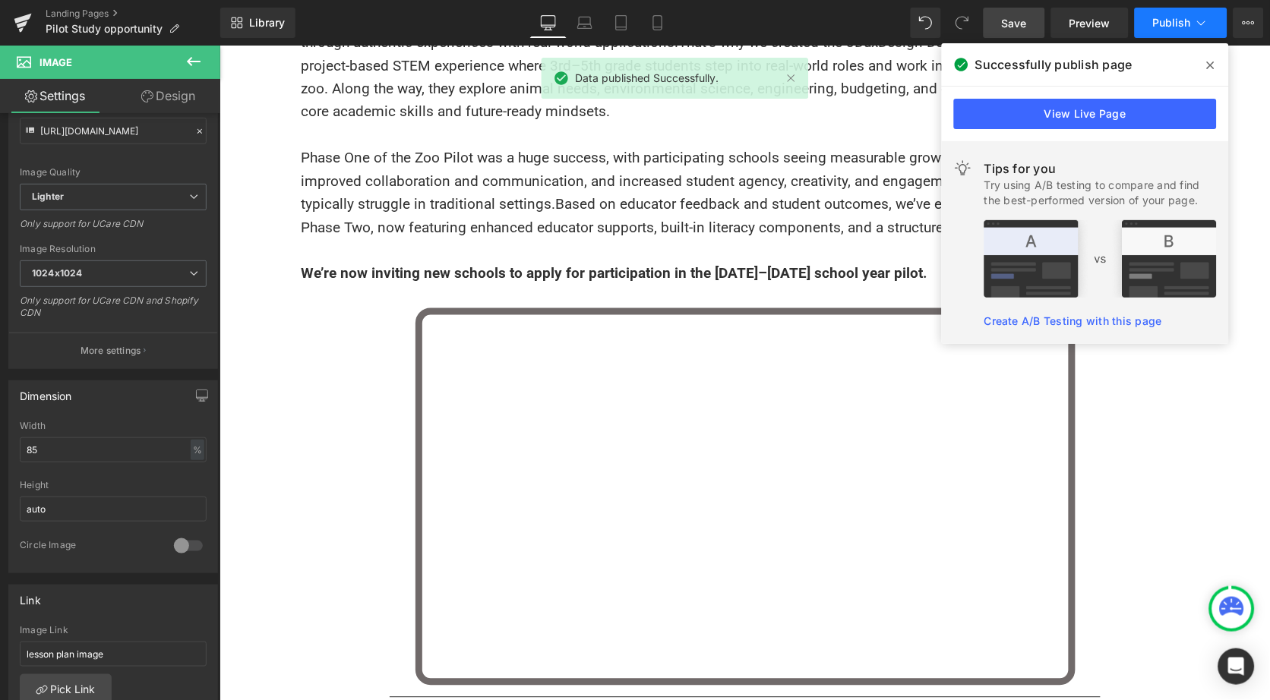
click at [1160, 27] on span "Publish" at bounding box center [1172, 23] width 38 height 12
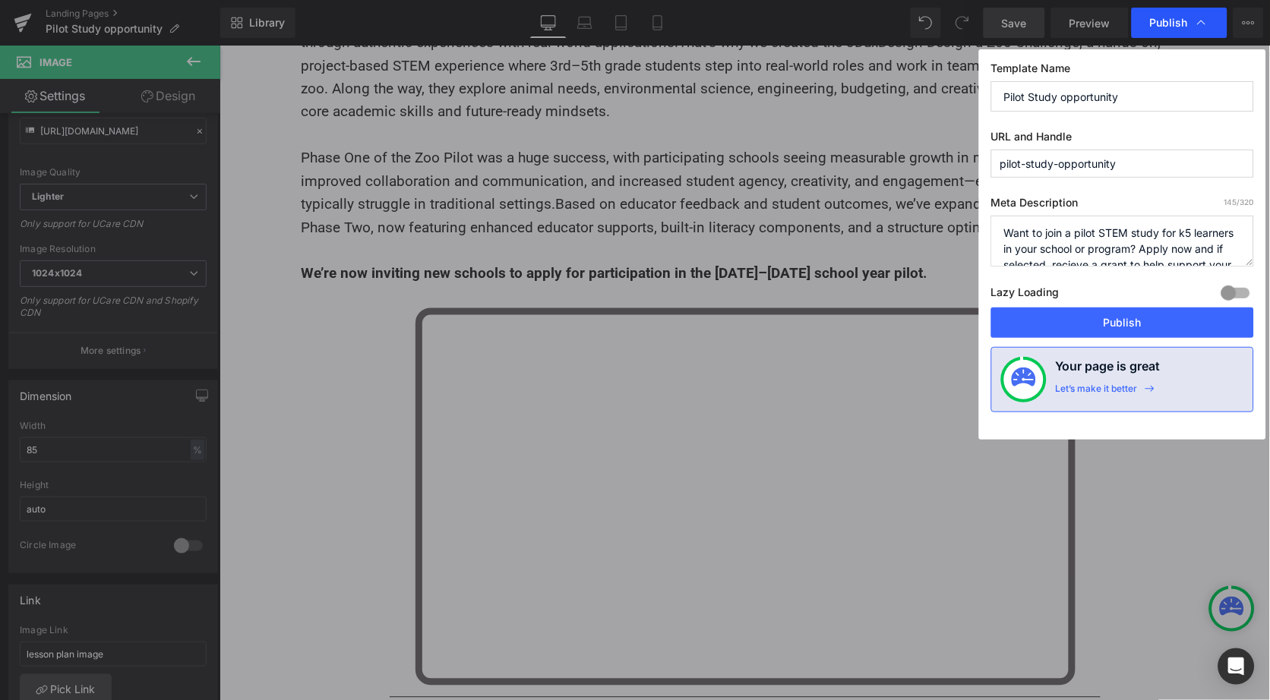
click at [1206, 22] on icon at bounding box center [1201, 22] width 15 height 15
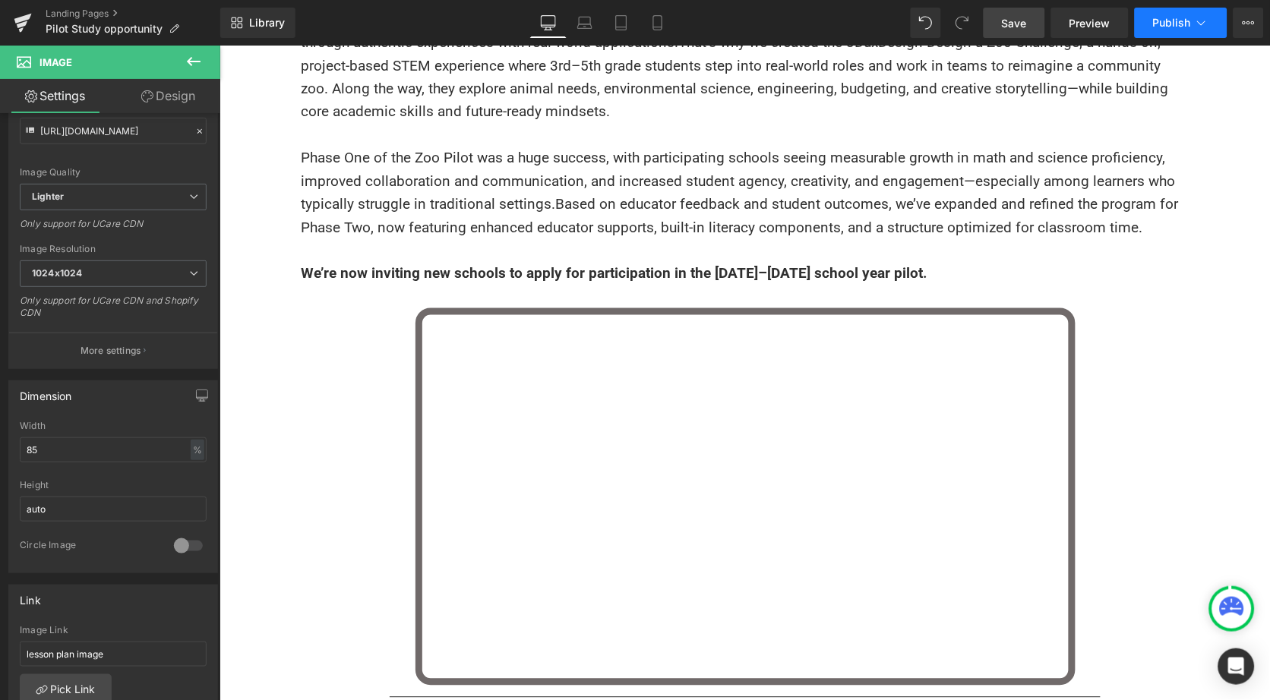
click at [1202, 24] on icon at bounding box center [1202, 23] width 8 height 5
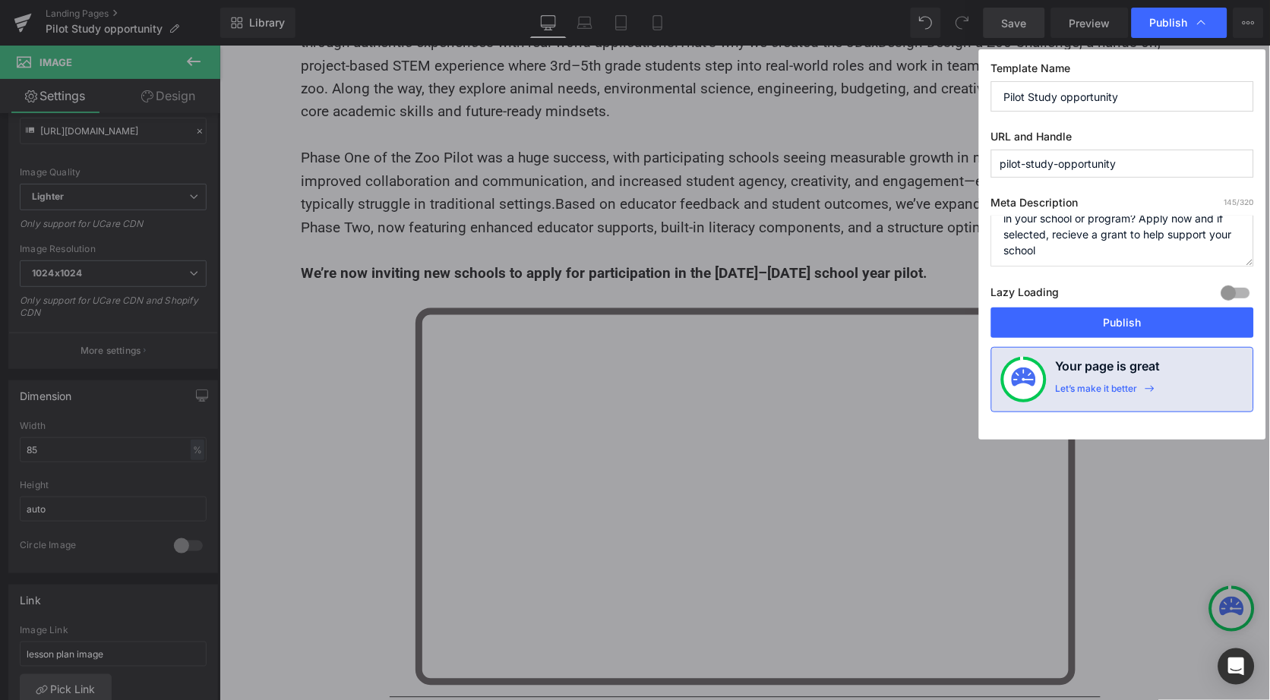
scroll to position [29, 0]
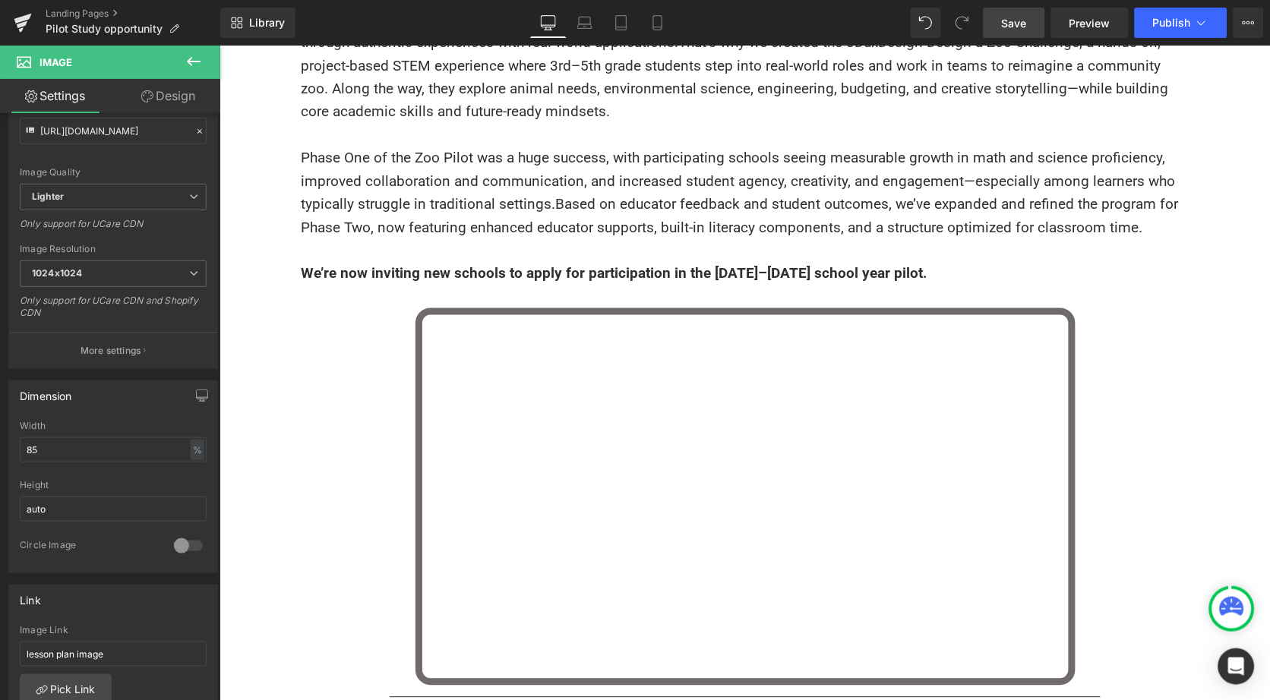
click at [1244, 21] on icon at bounding box center [1245, 22] width 4 height 3
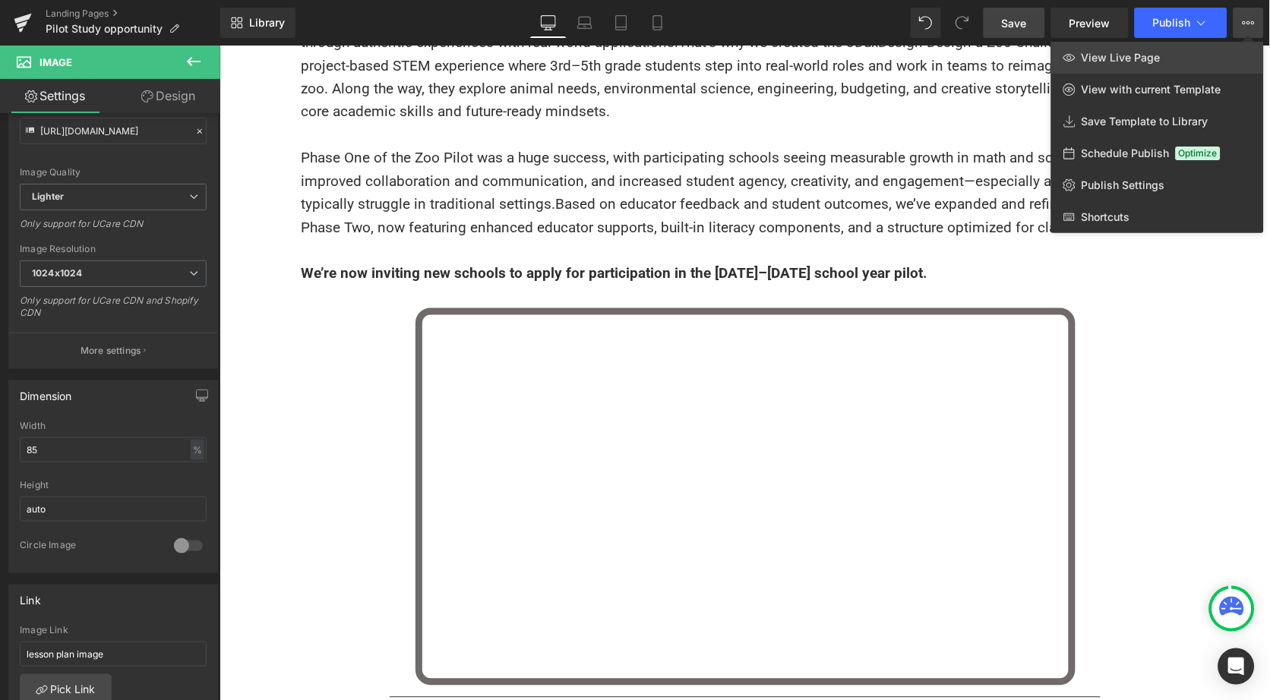
click at [1152, 63] on span "View Live Page" at bounding box center [1121, 58] width 79 height 14
